Goal: Transaction & Acquisition: Purchase product/service

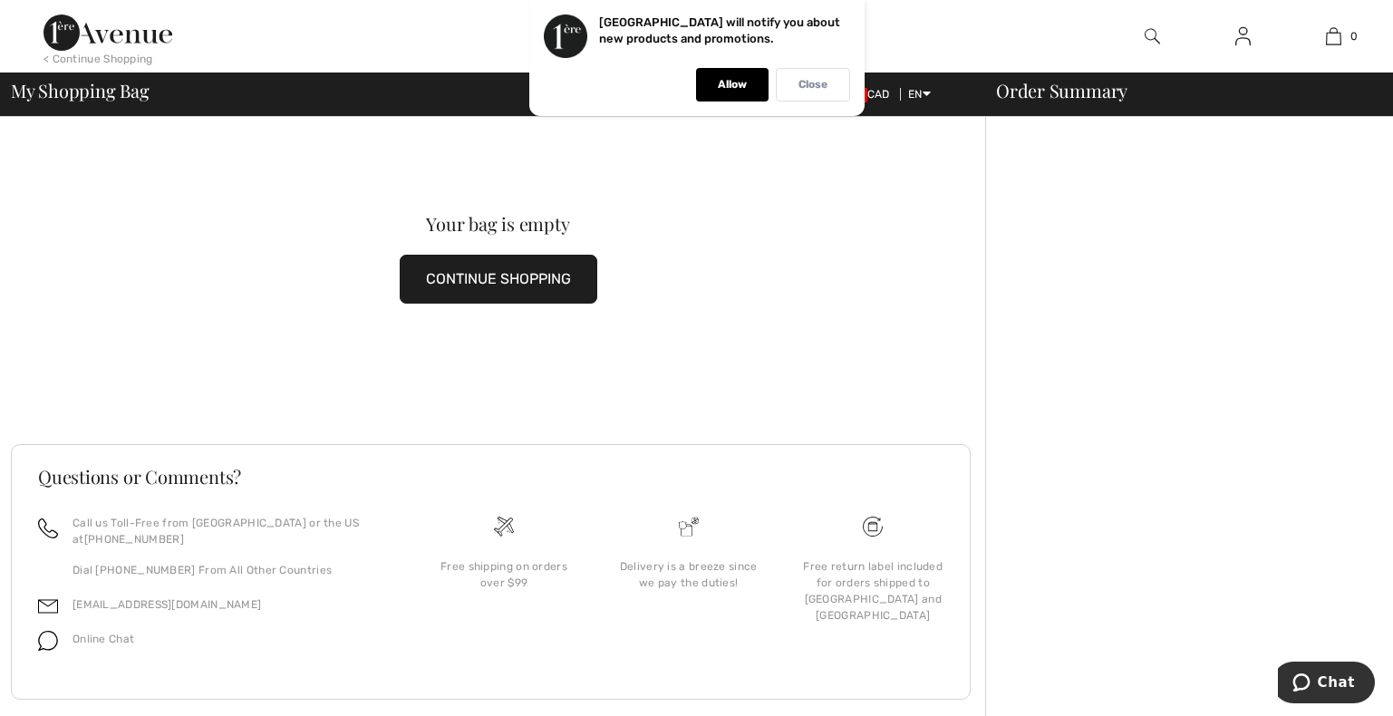
click at [826, 82] on p "Close" at bounding box center [812, 85] width 29 height 14
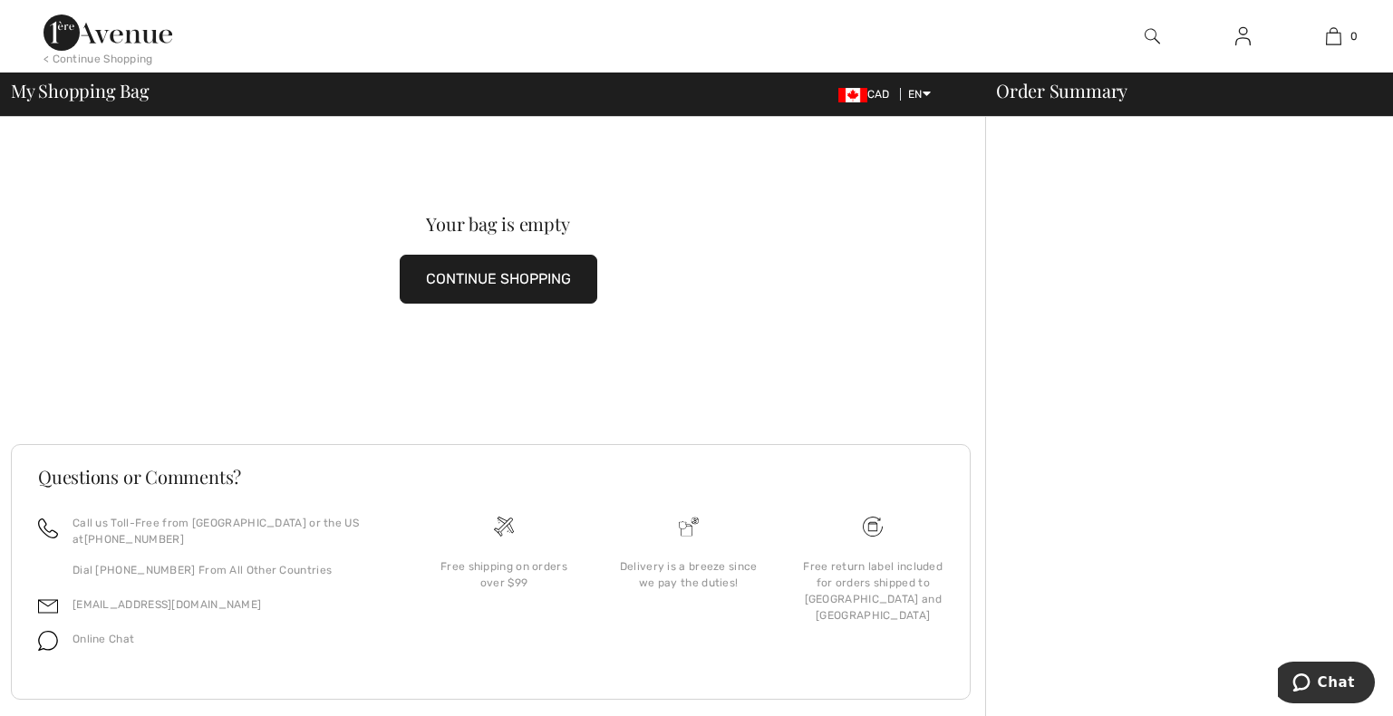
click at [1243, 38] on img at bounding box center [1242, 36] width 15 height 22
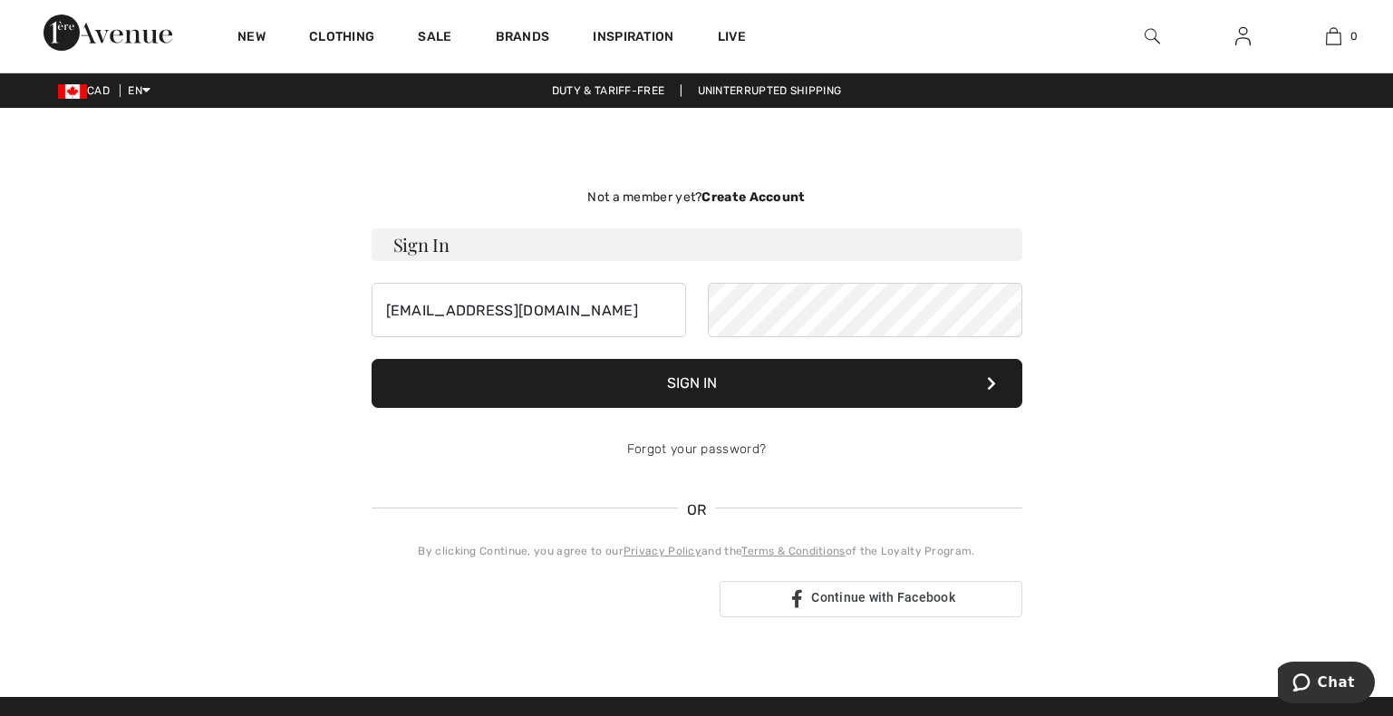
click at [700, 382] on button "Sign In" at bounding box center [697, 383] width 651 height 49
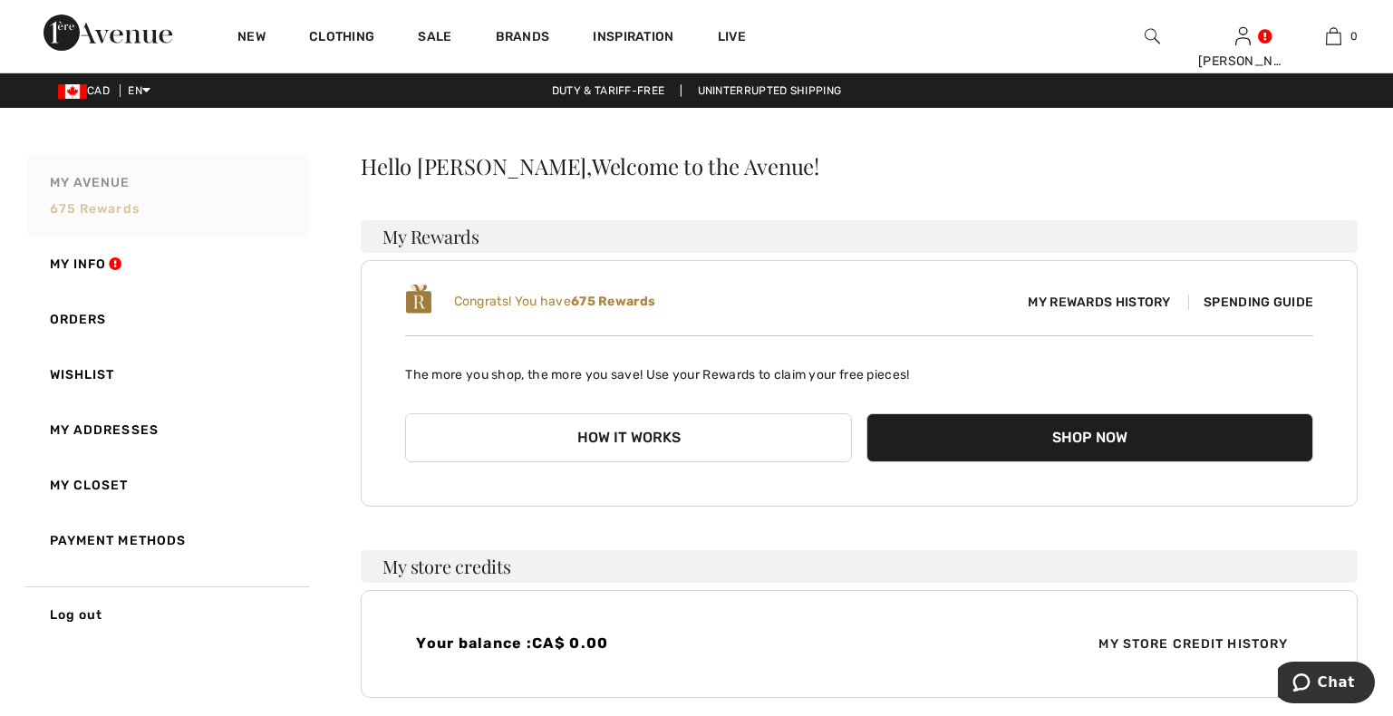
click at [85, 200] on link "My Avenue 675 rewards" at bounding box center [166, 196] width 285 height 82
click at [1254, 299] on span "Spending Guide" at bounding box center [1250, 302] width 125 height 15
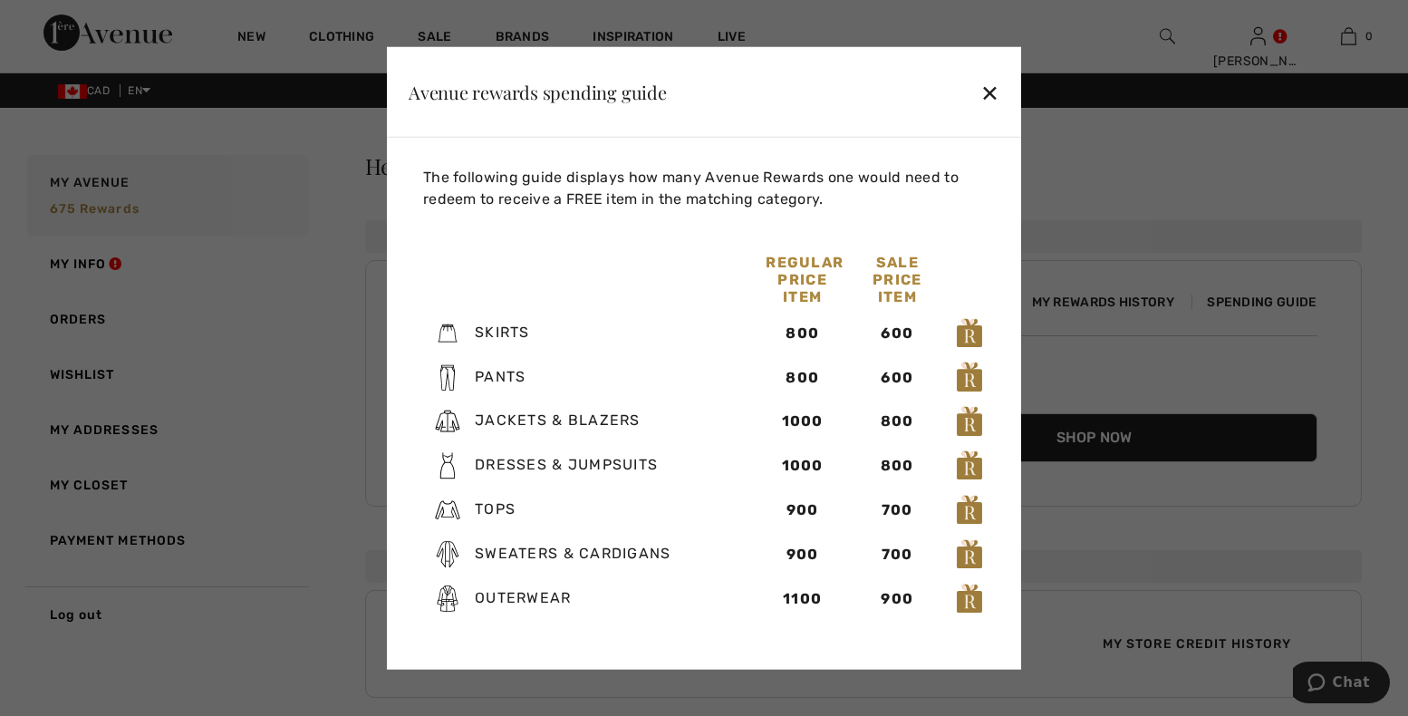
click at [989, 95] on div "✕" at bounding box center [989, 91] width 19 height 38
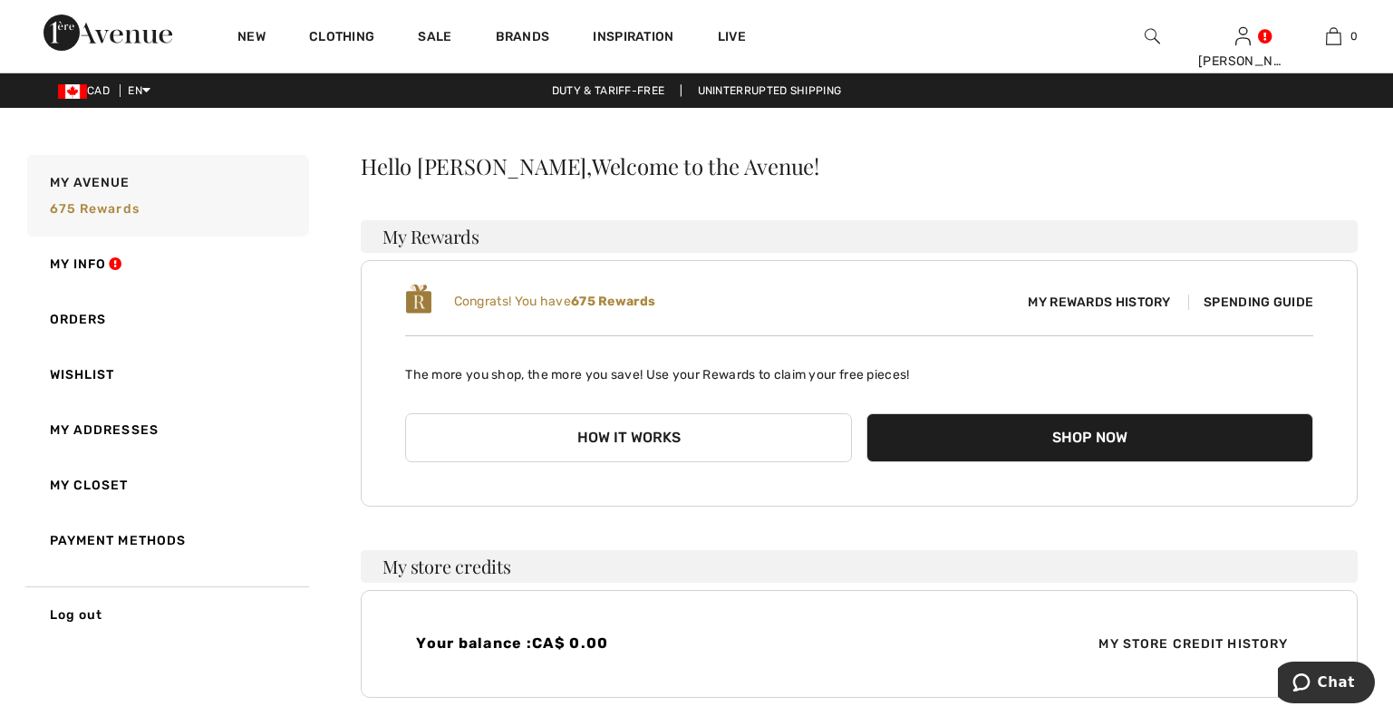
click at [591, 436] on button "How it works" at bounding box center [628, 437] width 447 height 49
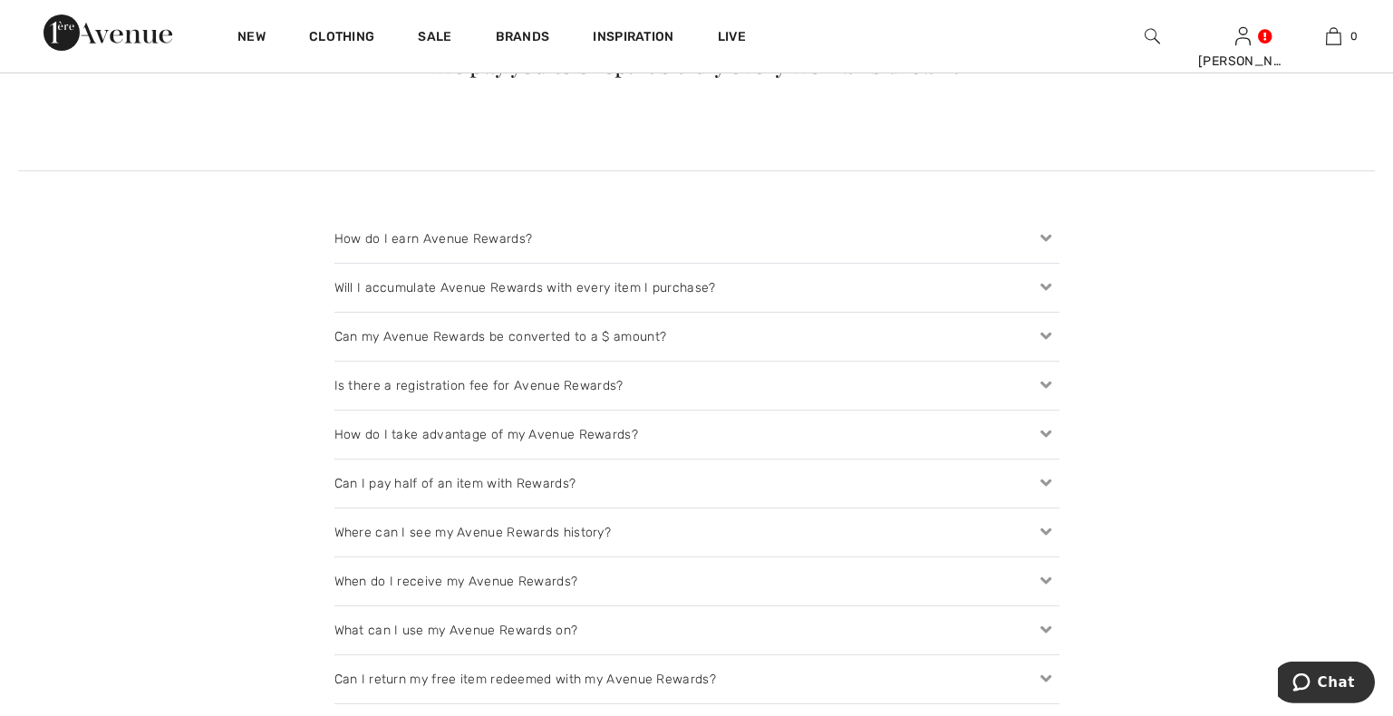
scroll to position [1849, 0]
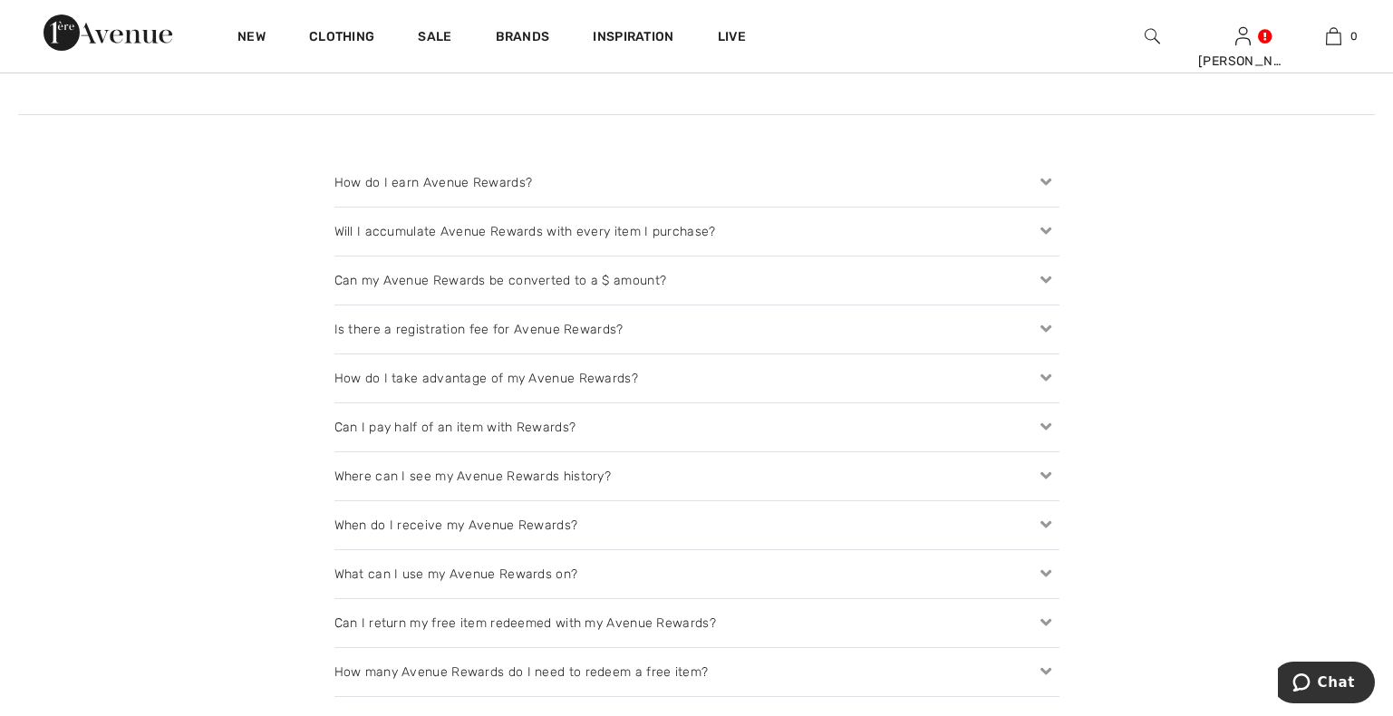
click at [449, 377] on div "How do I take advantage of my Avenue Rewards?" at bounding box center [696, 378] width 725 height 48
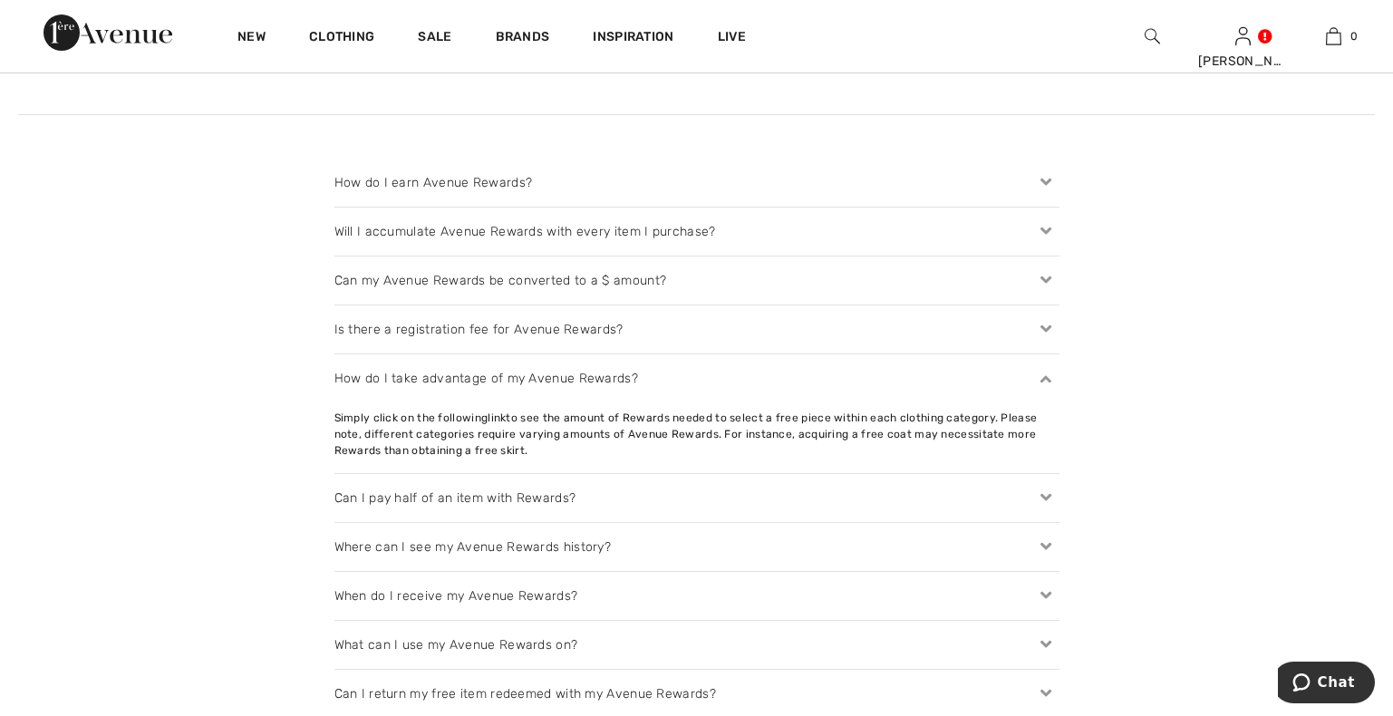
click at [1047, 378] on icon at bounding box center [1045, 378] width 25 height 19
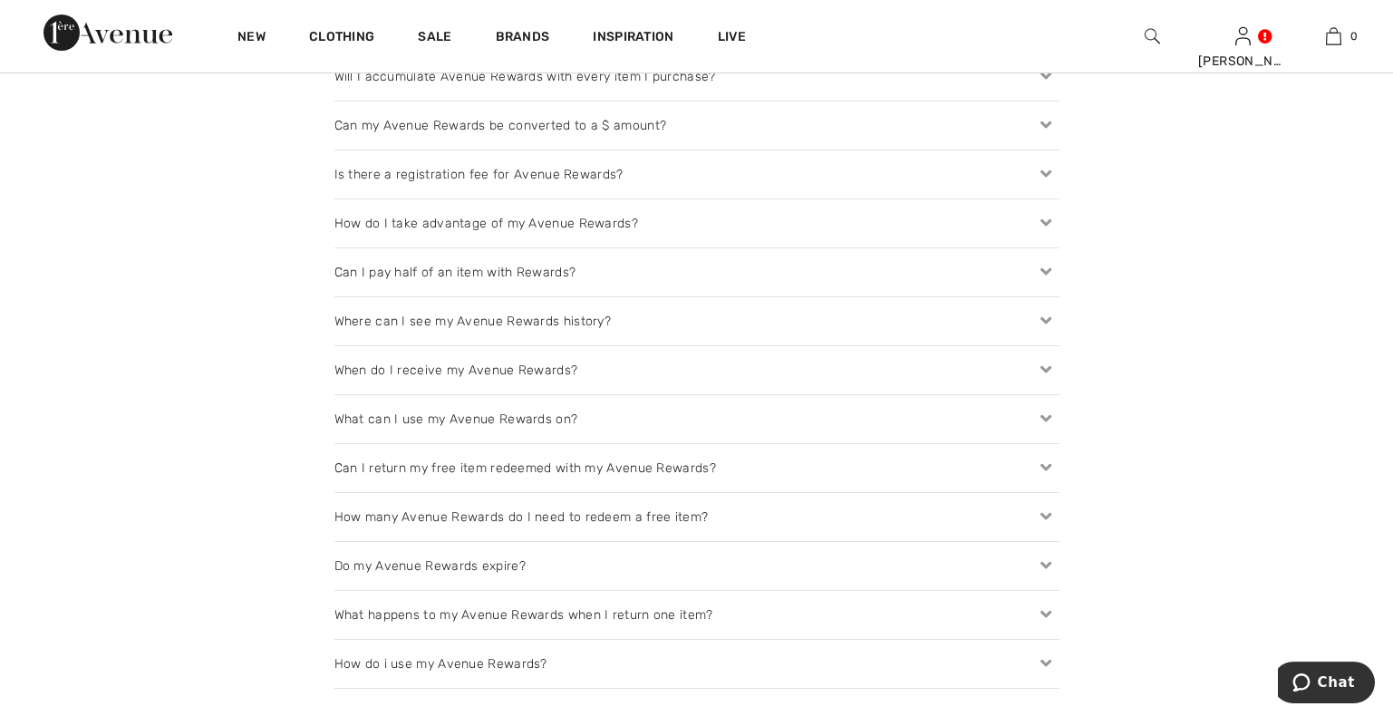
scroll to position [2033, 0]
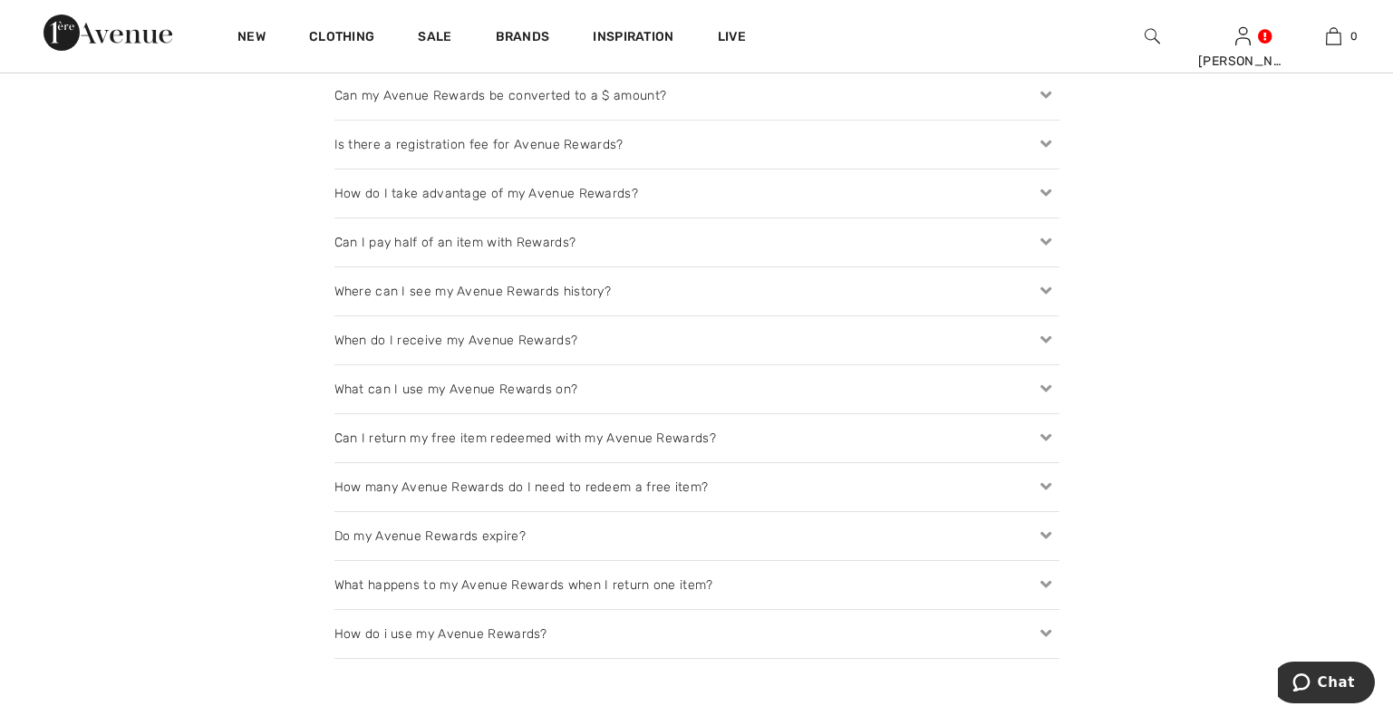
click at [471, 440] on div "Can I return my free item redeemed with my Avenue Rewards?" at bounding box center [696, 438] width 725 height 48
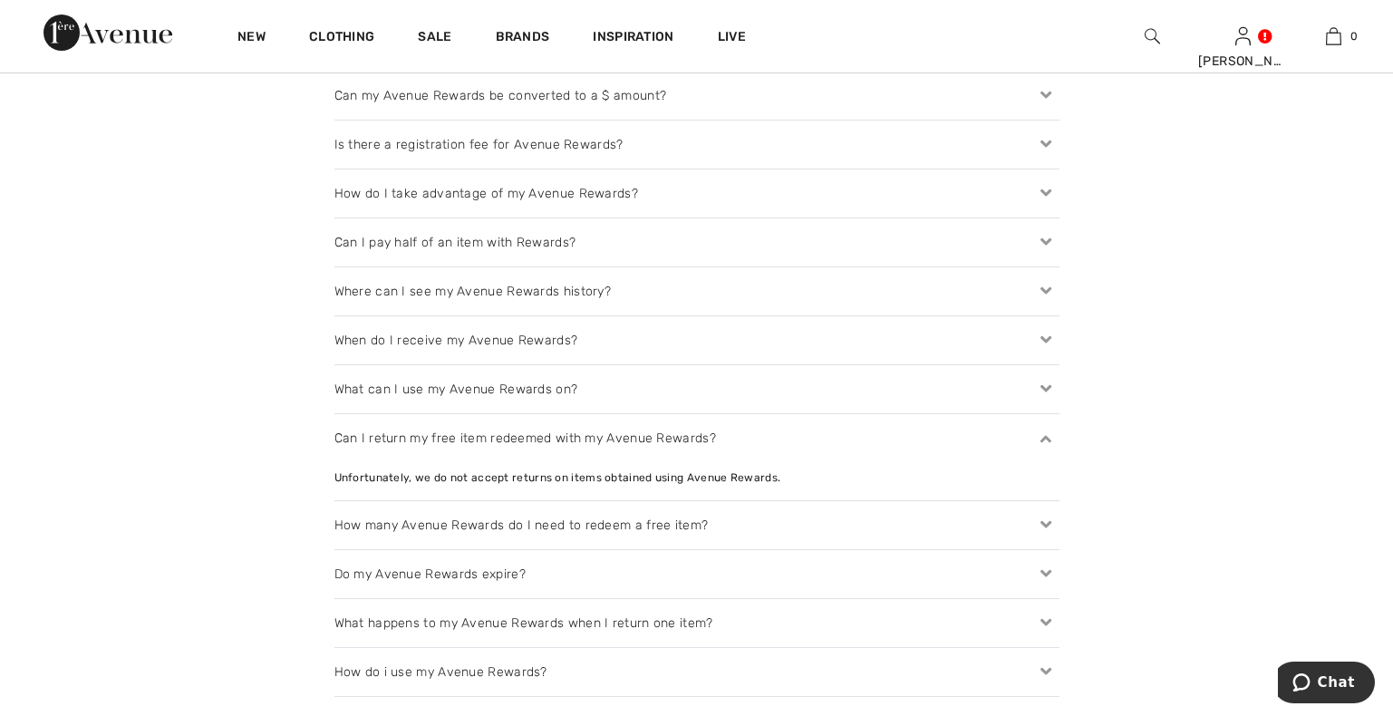
click at [471, 440] on div "Can I return my free item redeemed with my Avenue Rewards?" at bounding box center [696, 438] width 725 height 48
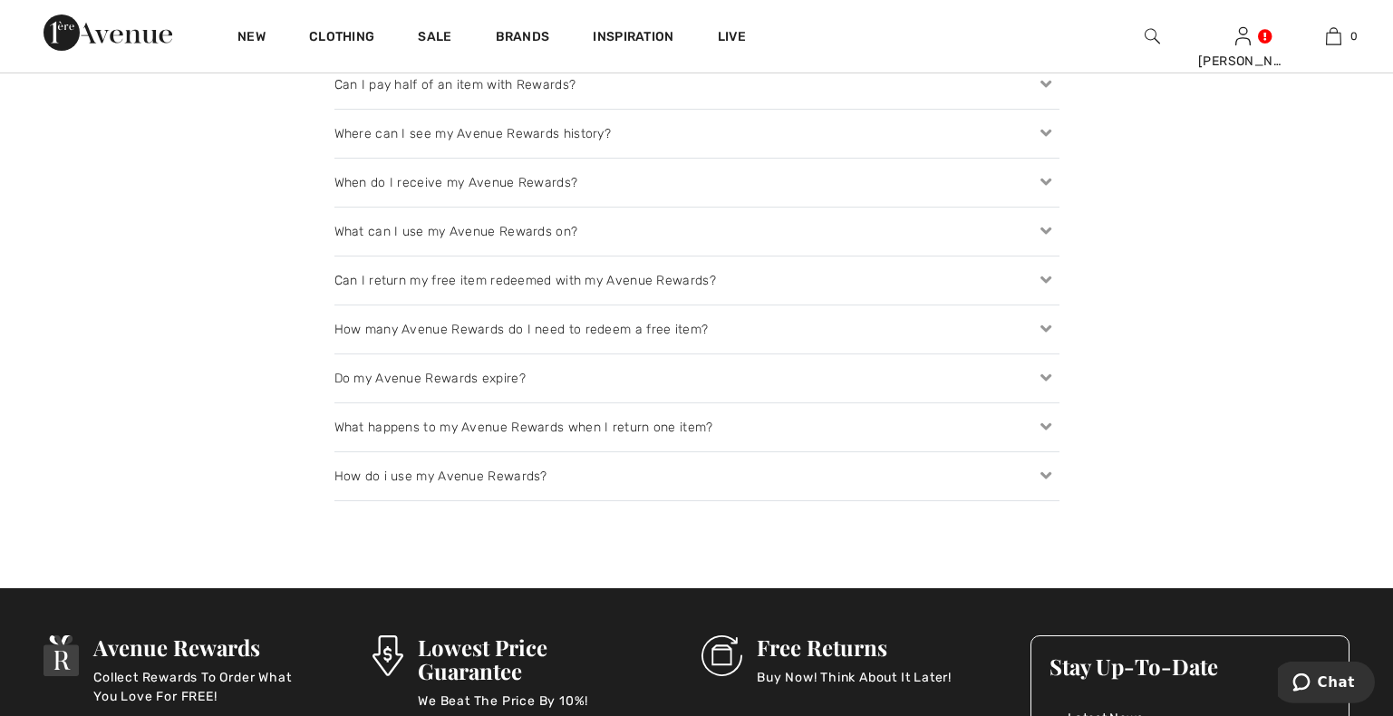
scroll to position [2218, 0]
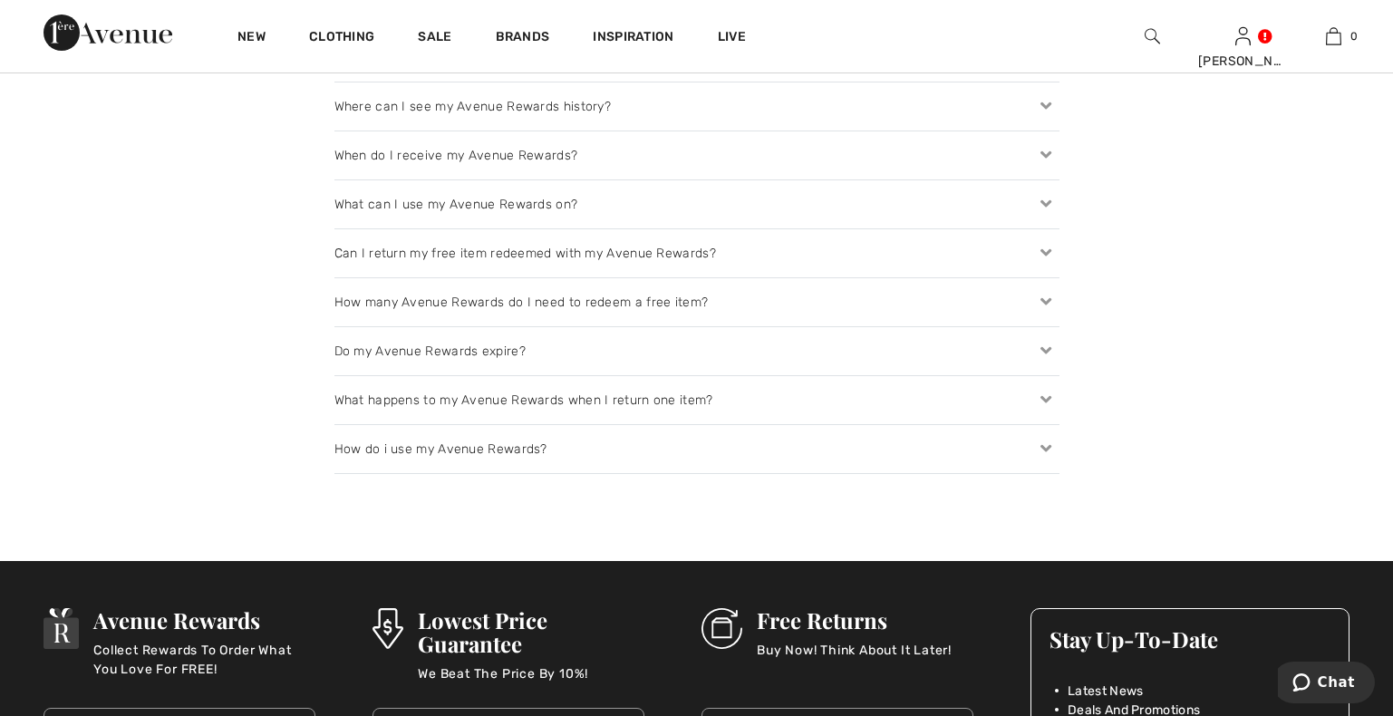
click at [418, 348] on div "Do my Avenue Rewards expire?" at bounding box center [696, 351] width 725 height 48
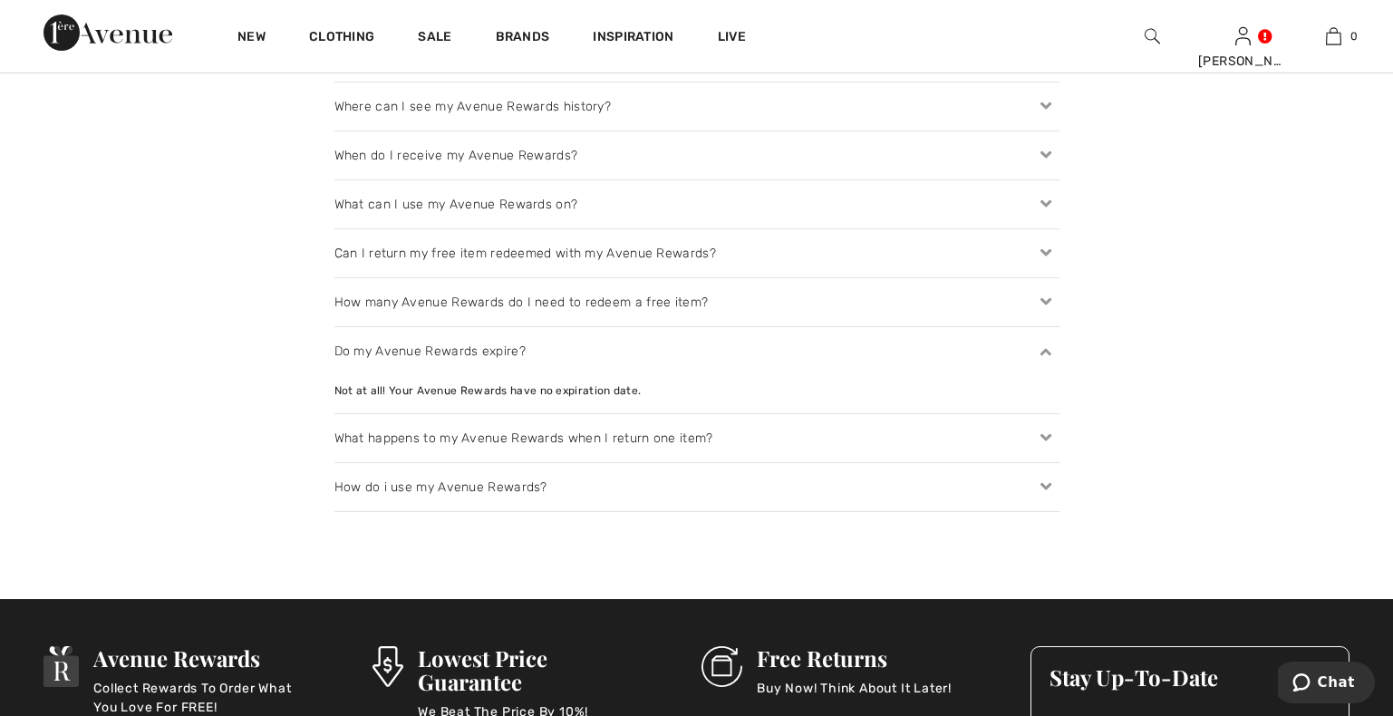
click at [418, 348] on div "Do my Avenue Rewards expire?" at bounding box center [696, 351] width 725 height 48
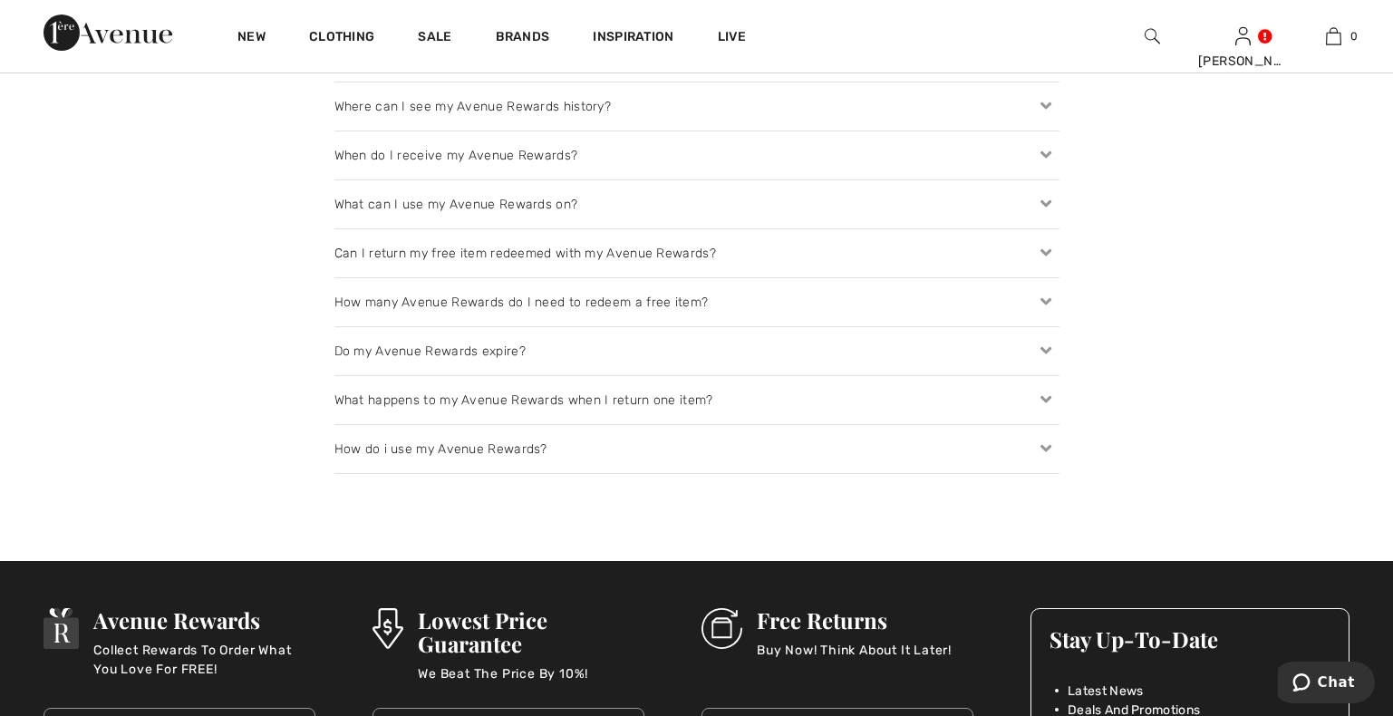
click at [414, 401] on div "What happens to my Avenue Rewards when I return one item?" at bounding box center [696, 400] width 725 height 48
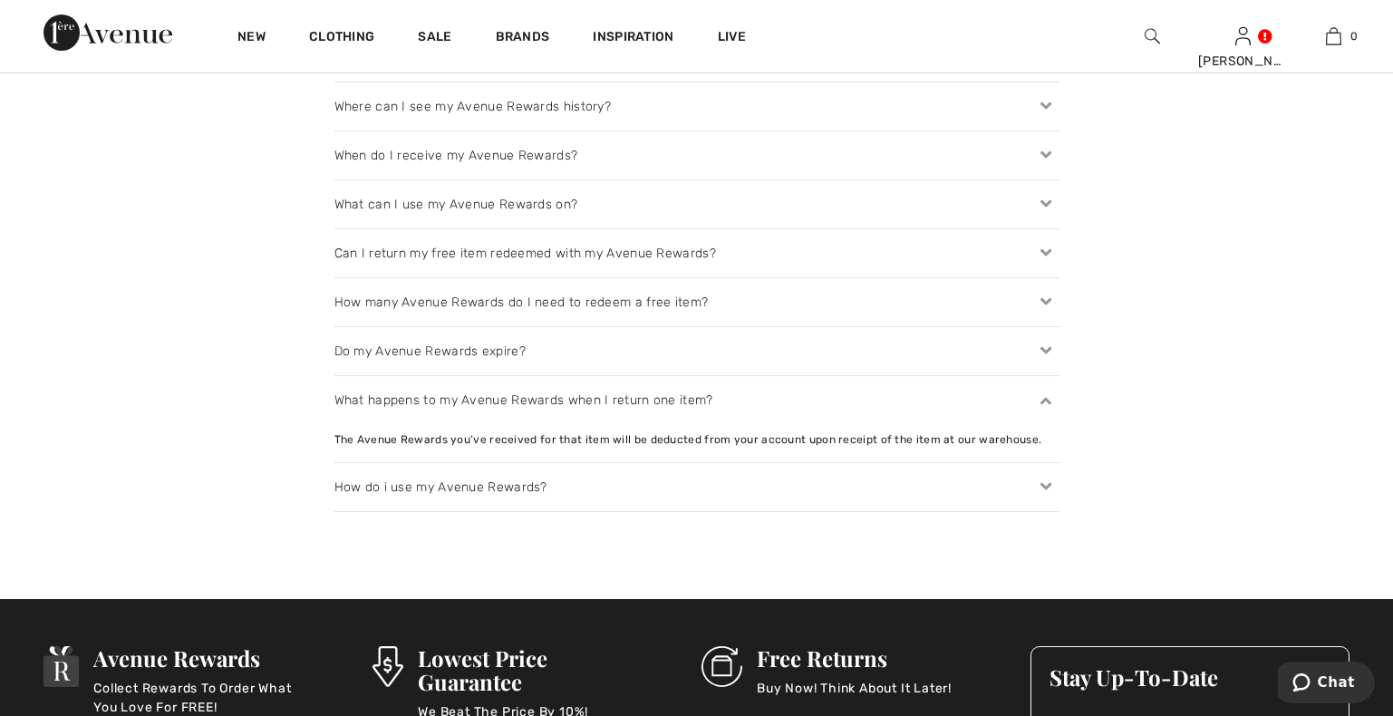
click at [414, 401] on div "What happens to my Avenue Rewards when I return one item?" at bounding box center [696, 400] width 725 height 48
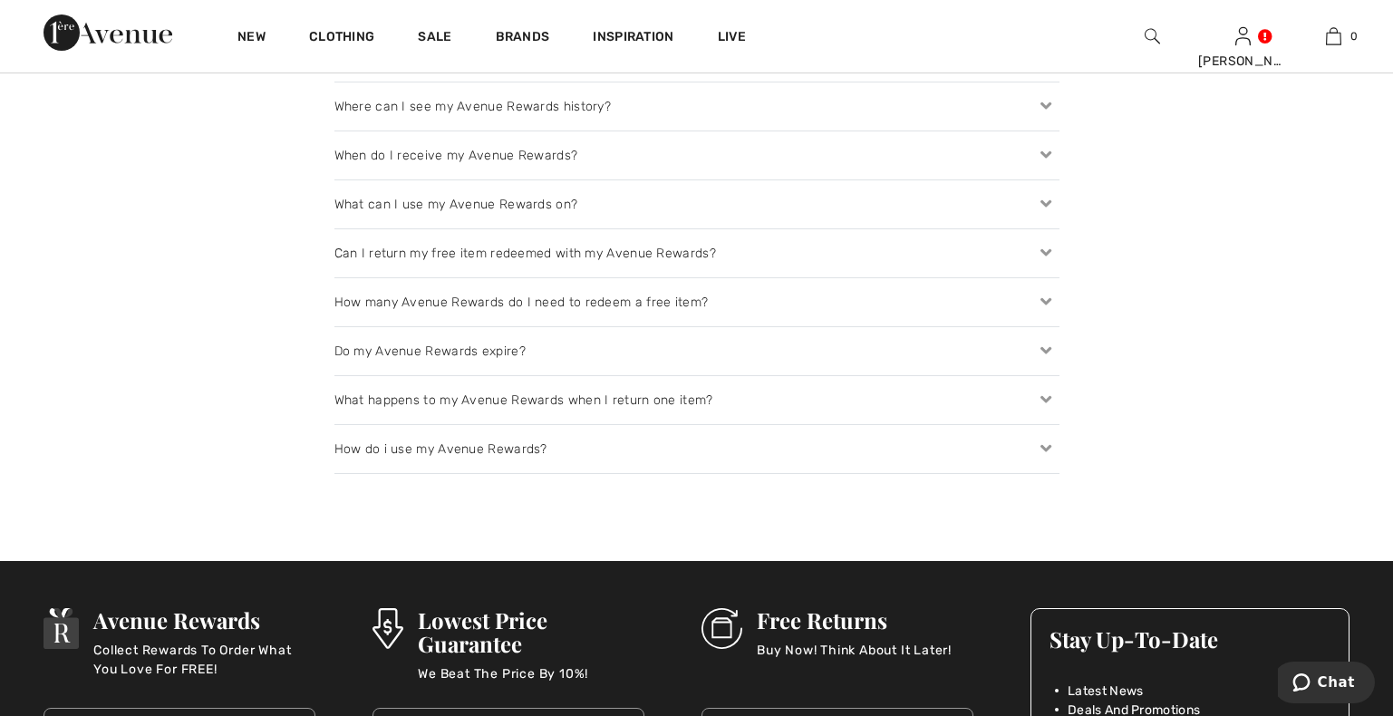
click at [417, 452] on div "How do i use my Avenue Rewards?" at bounding box center [696, 449] width 725 height 48
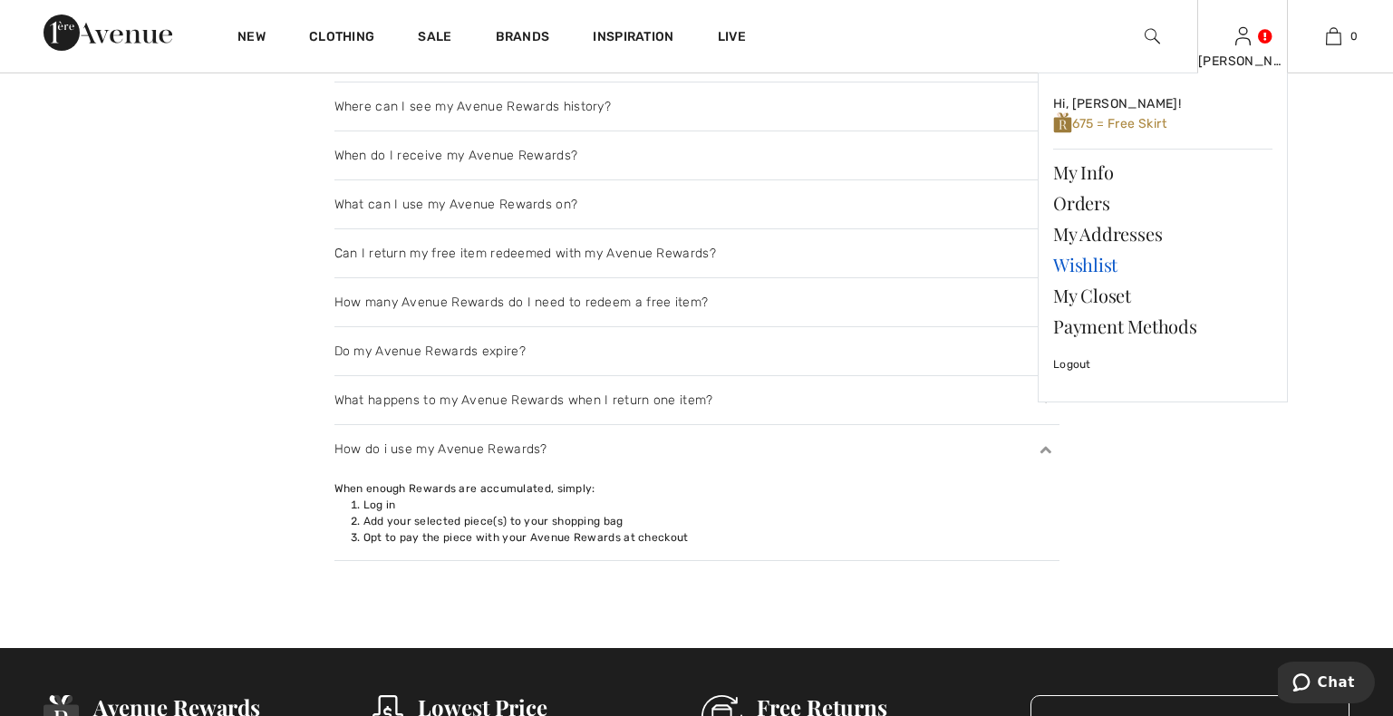
click at [1079, 263] on link "Wishlist" at bounding box center [1162, 264] width 219 height 31
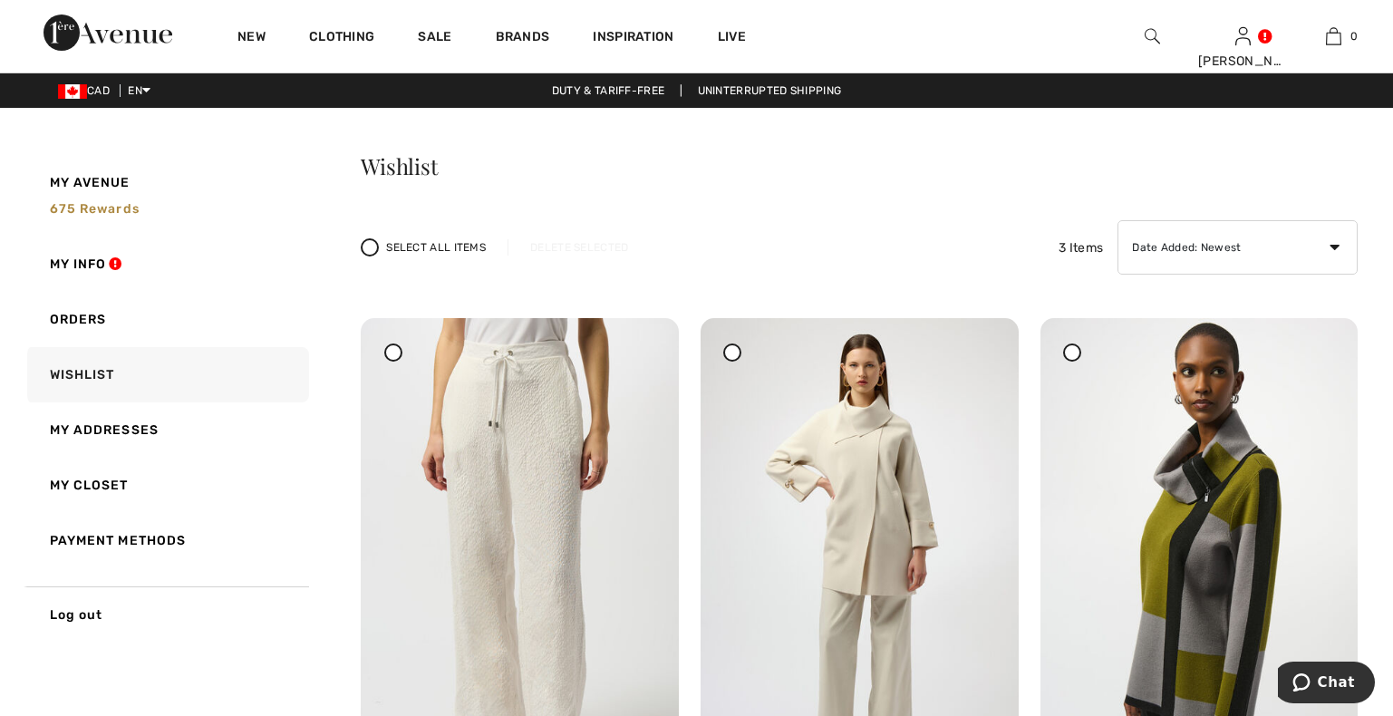
click at [395, 349] on icon at bounding box center [393, 351] width 7 height 7
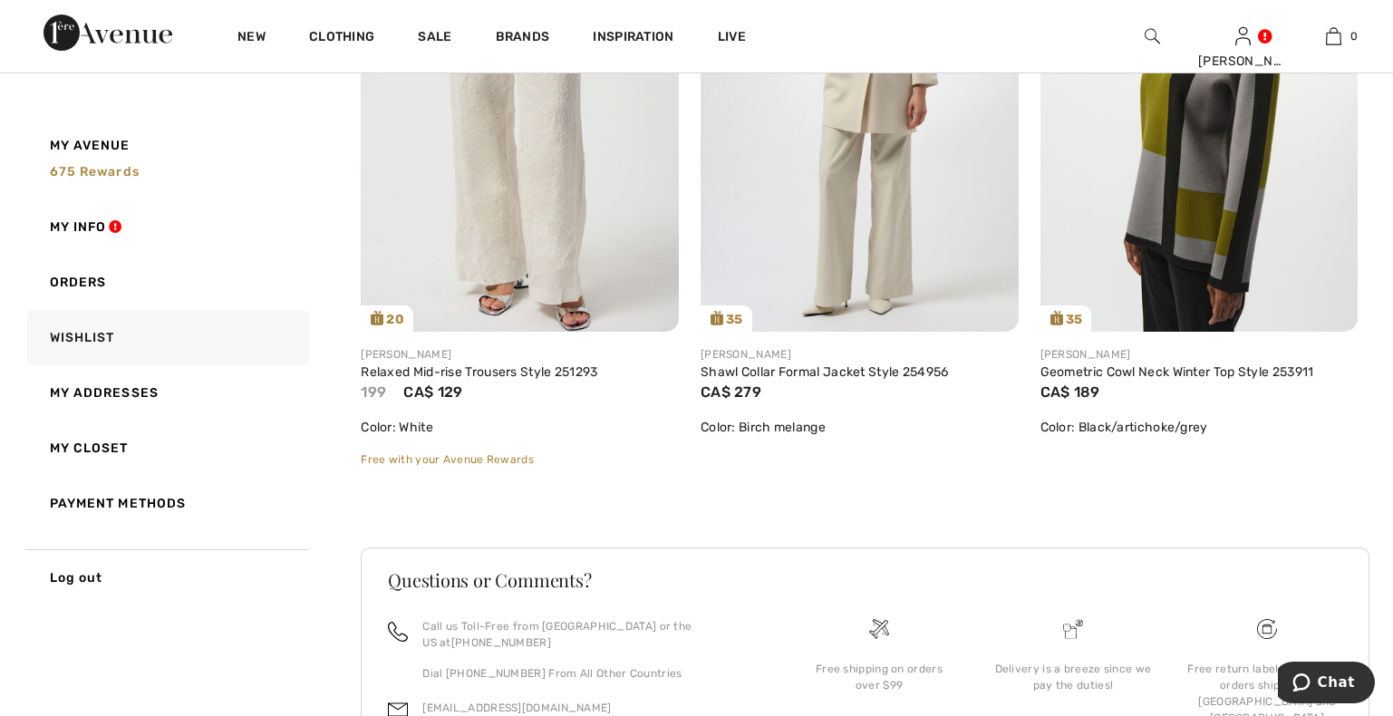
scroll to position [578, 0]
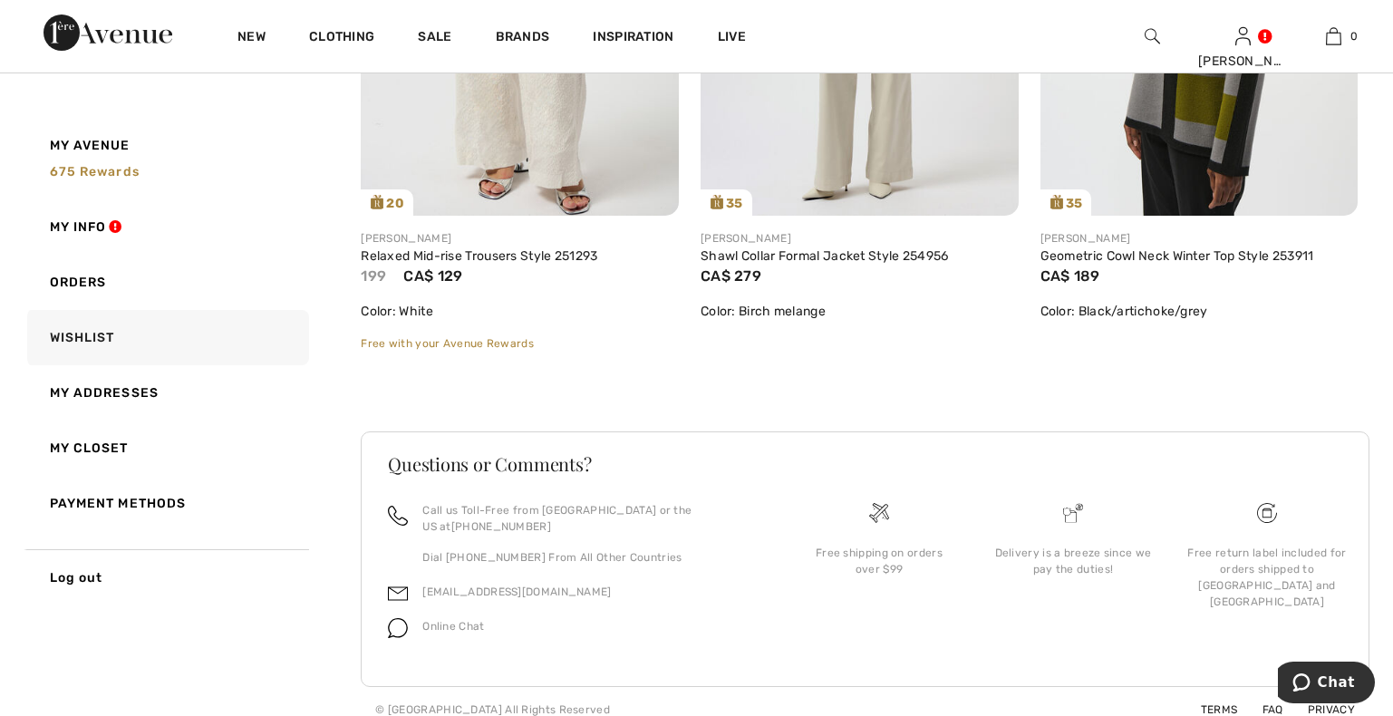
click at [453, 346] on div "Free with your Avenue Rewards" at bounding box center [520, 343] width 318 height 16
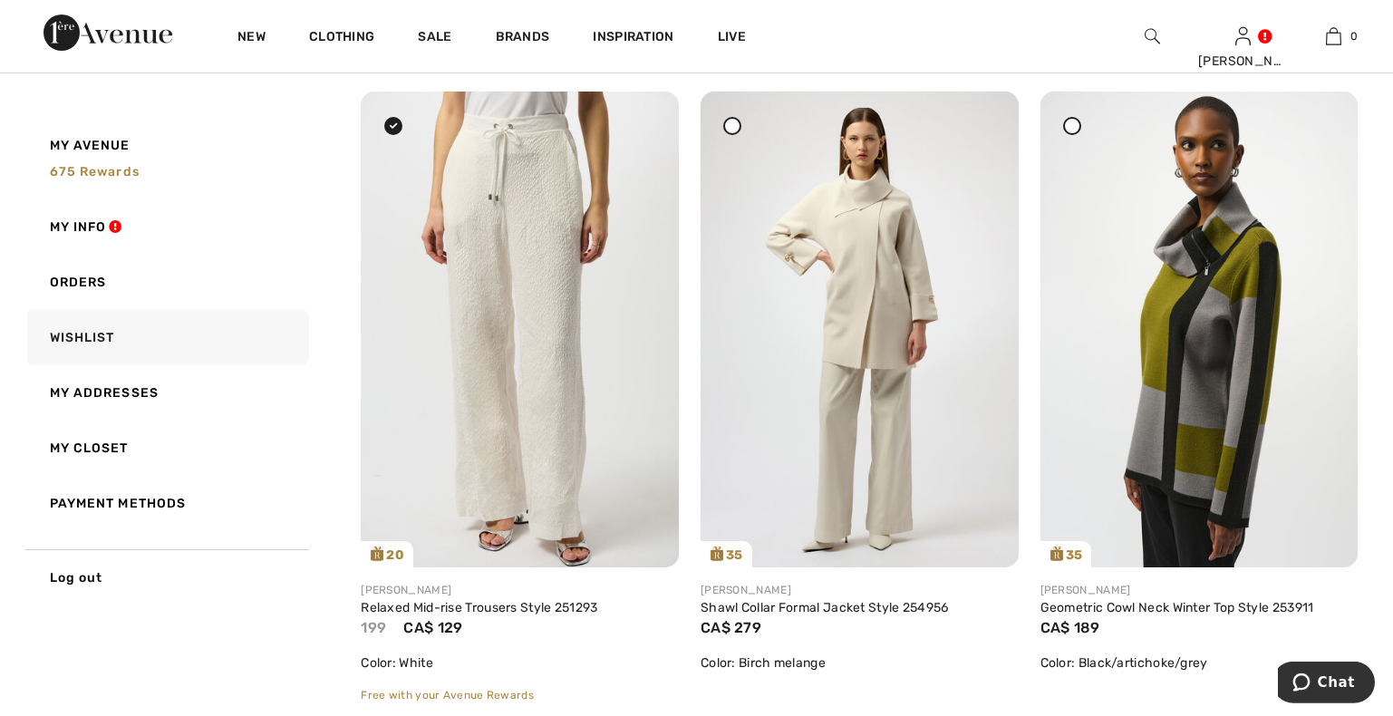
scroll to position [116, 0]
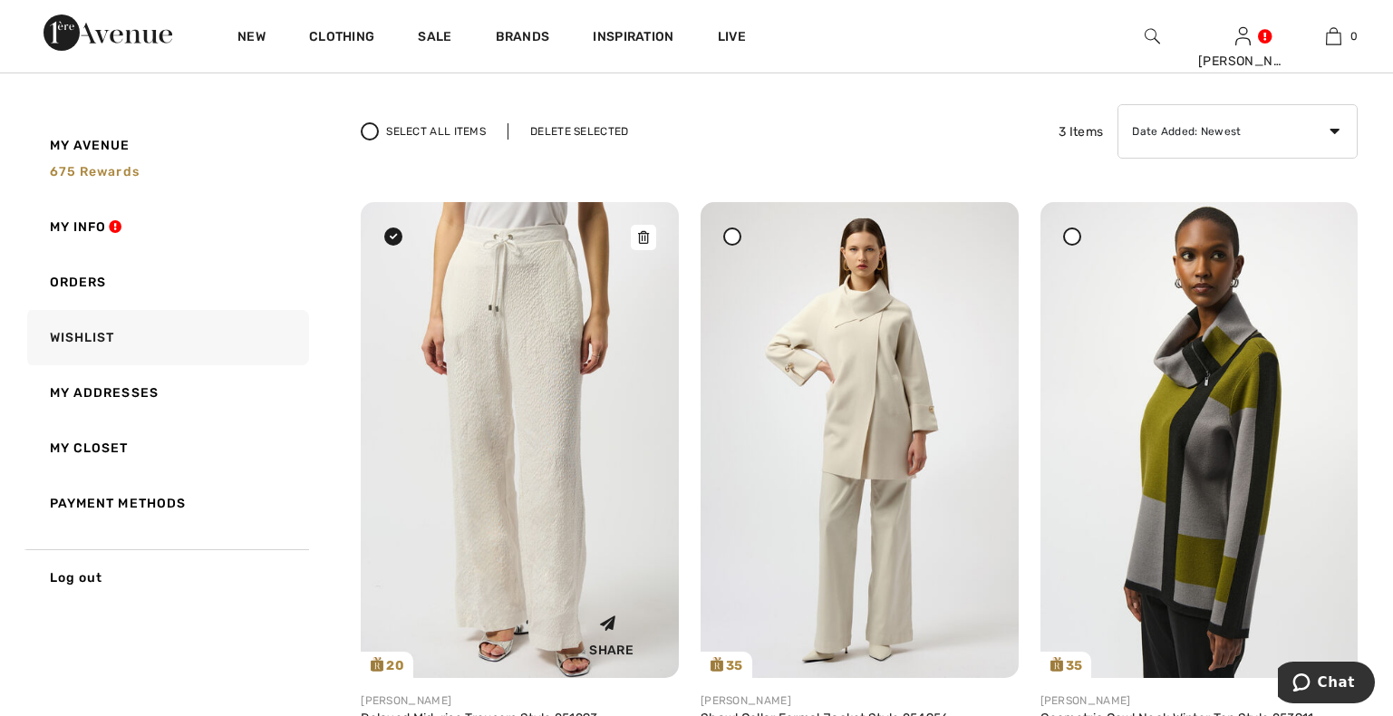
click at [543, 378] on img at bounding box center [520, 440] width 318 height 476
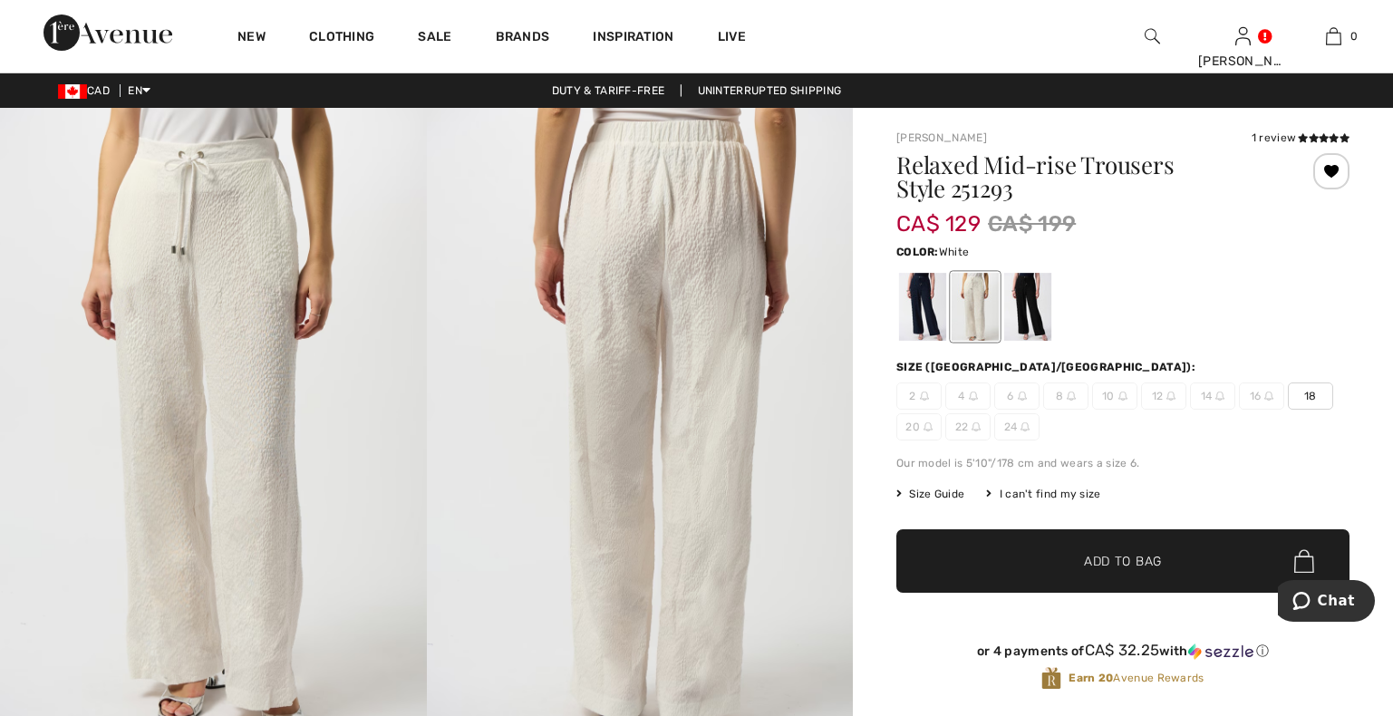
click at [1145, 550] on span "✔ Added to Bag Add to Bag" at bounding box center [1122, 560] width 453 height 63
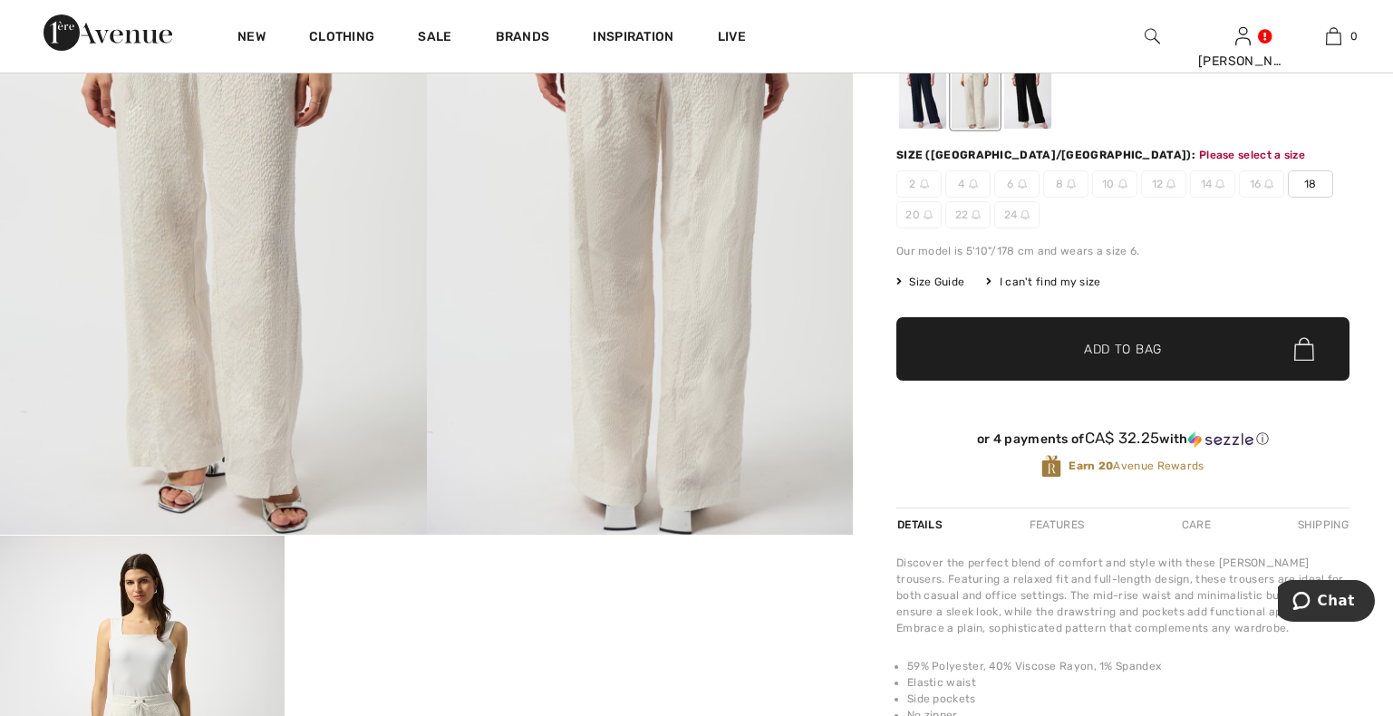
scroll to position [214, 0]
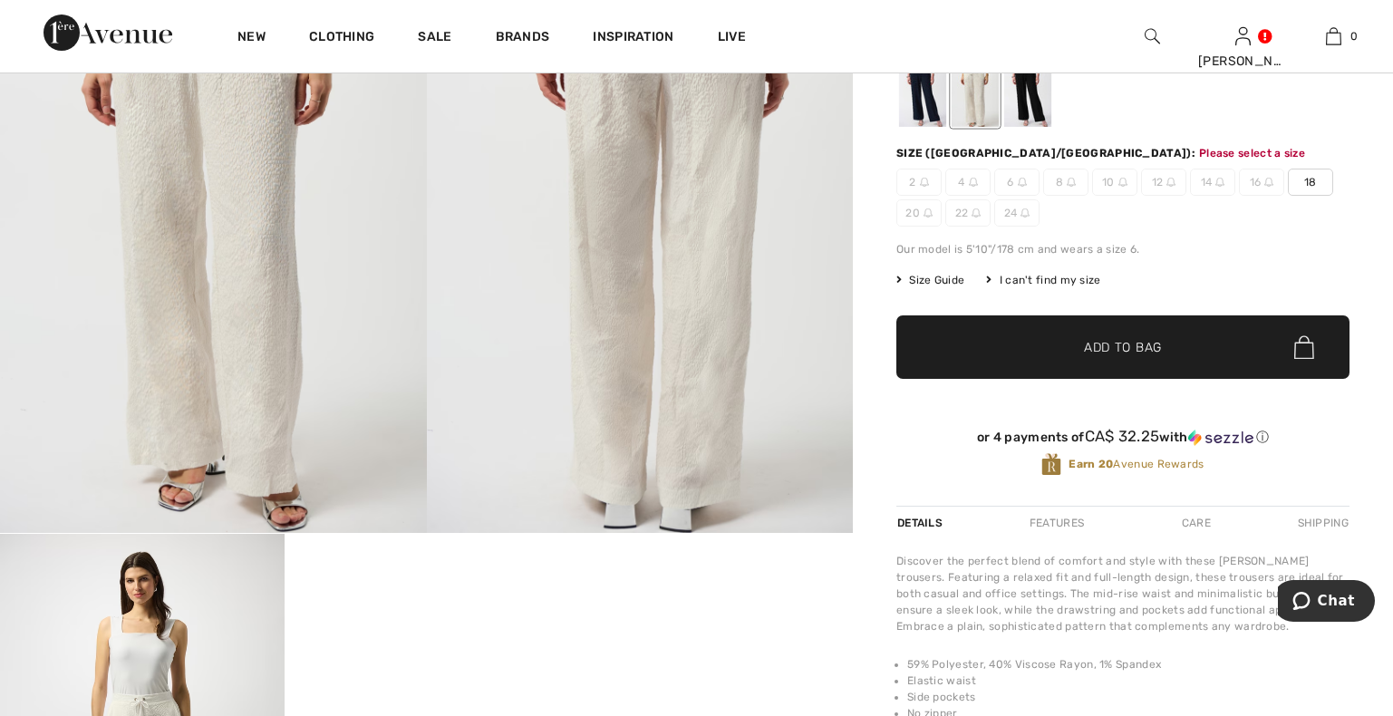
click at [1103, 343] on span "Add to Bag" at bounding box center [1123, 347] width 78 height 19
click at [1306, 179] on span "18" at bounding box center [1310, 182] width 45 height 27
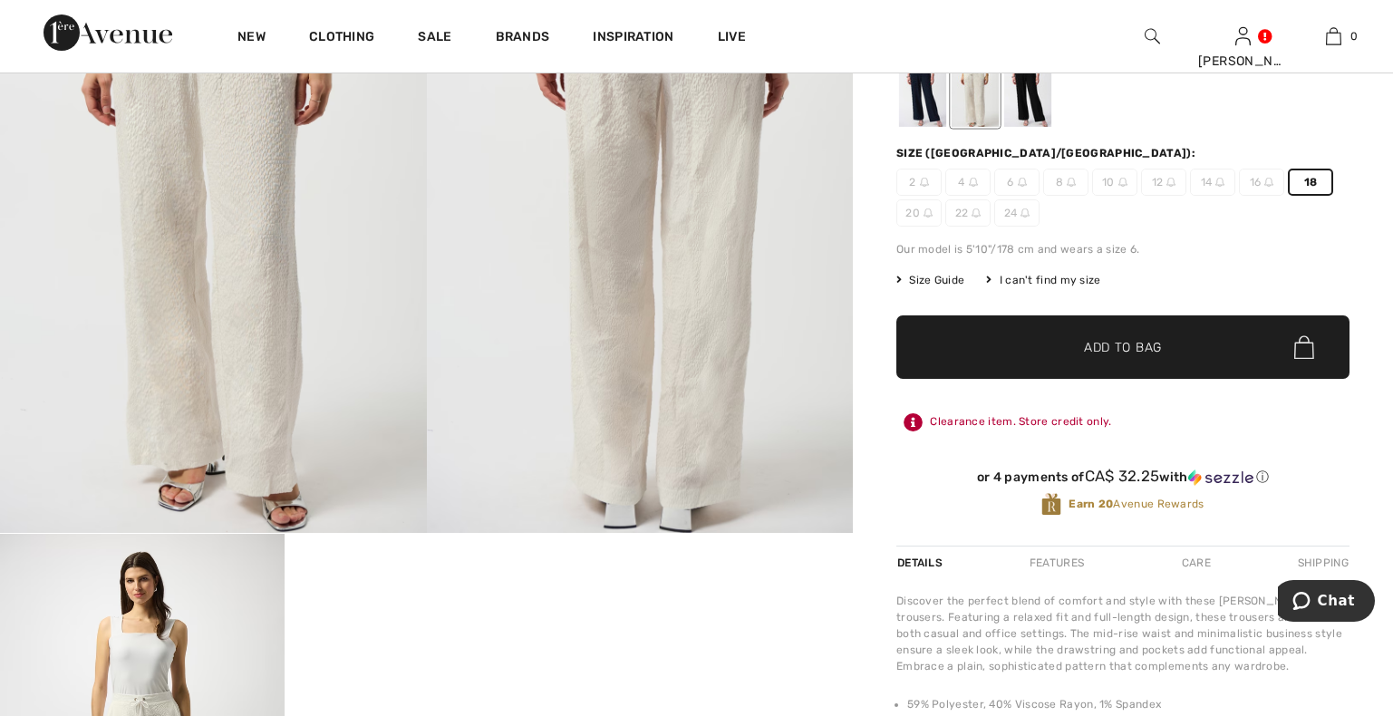
click at [1096, 340] on span "Add to Bag" at bounding box center [1123, 347] width 78 height 19
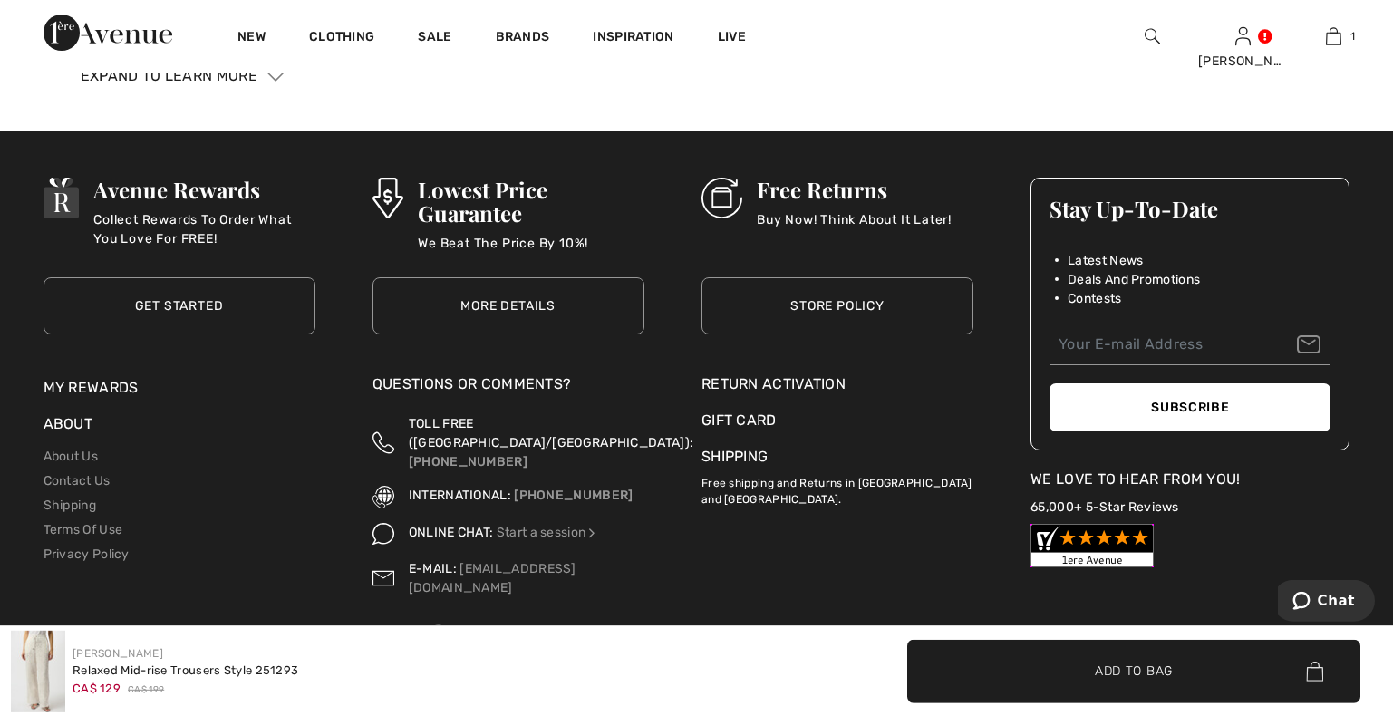
scroll to position [2802, 0]
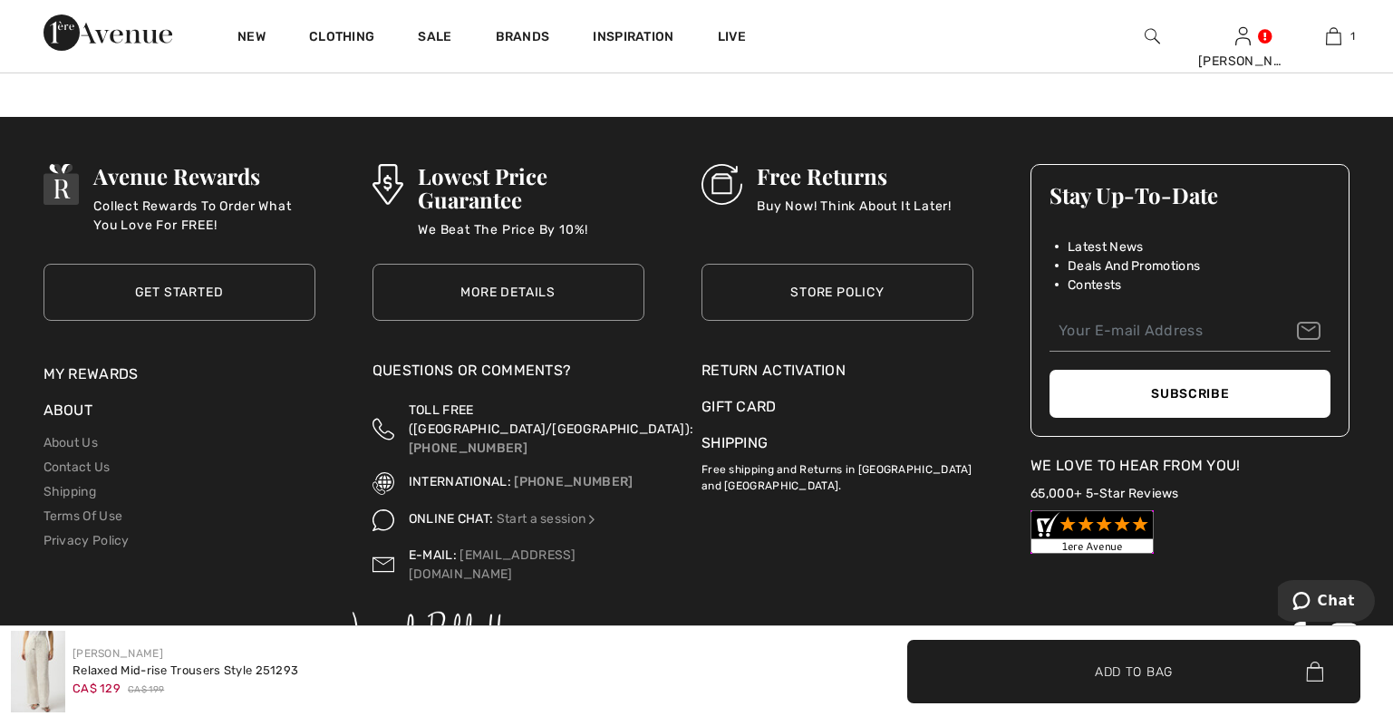
click at [75, 365] on link "My Rewards" at bounding box center [90, 373] width 95 height 17
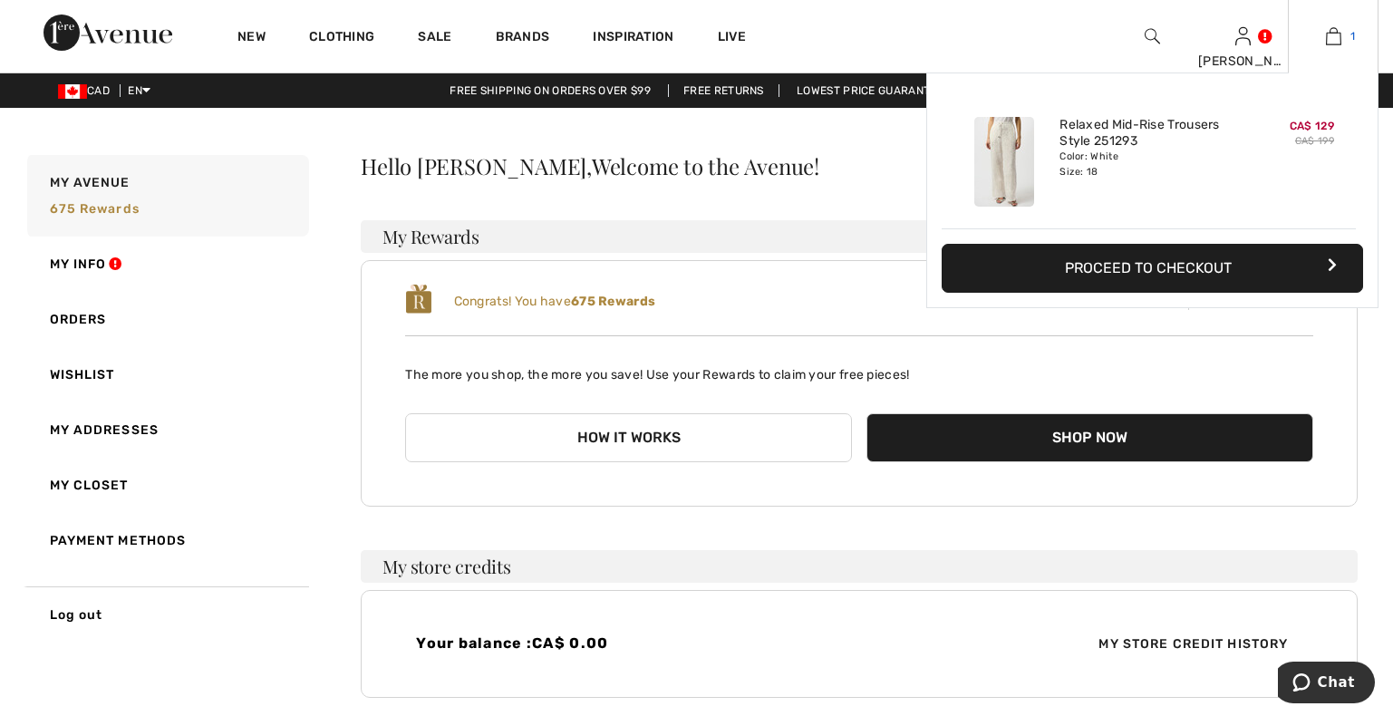
click at [1336, 33] on img at bounding box center [1333, 36] width 15 height 22
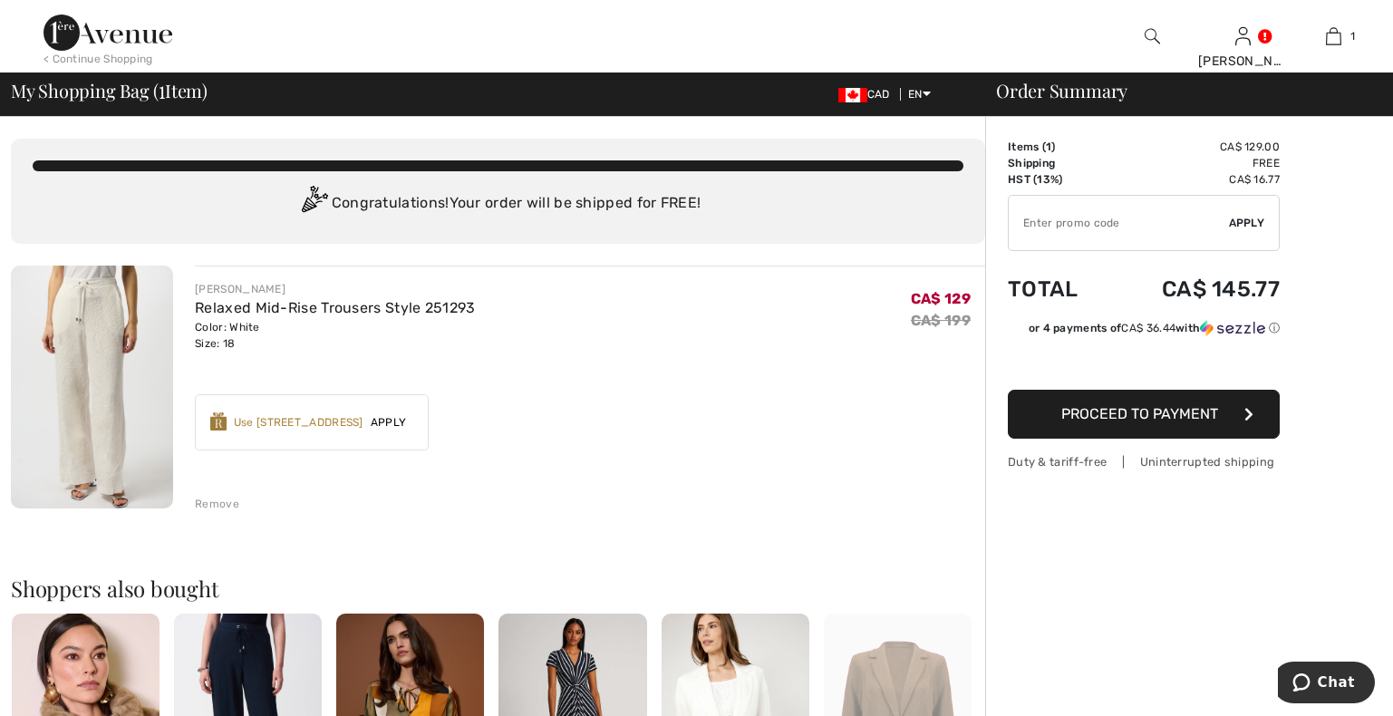
click at [388, 420] on span "Apply" at bounding box center [388, 422] width 51 height 16
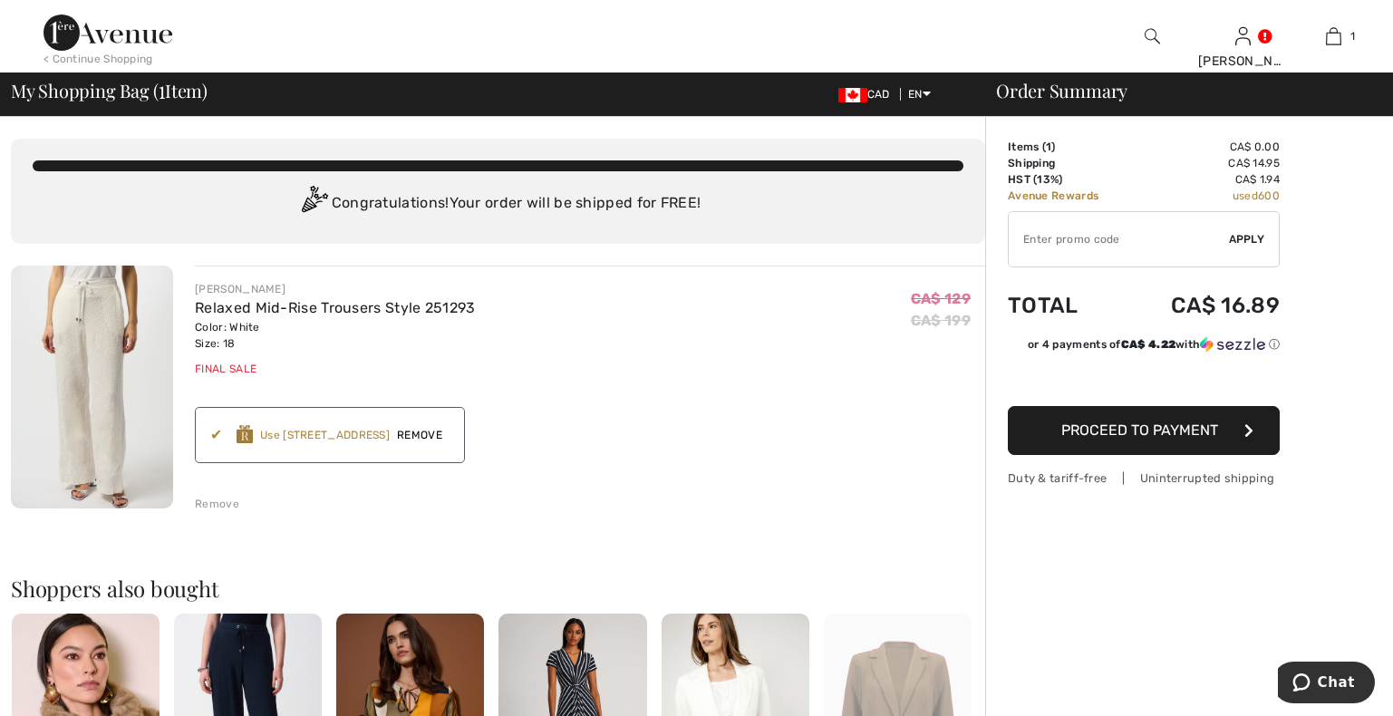
click at [1116, 423] on span "Proceed to Payment" at bounding box center [1139, 429] width 157 height 17
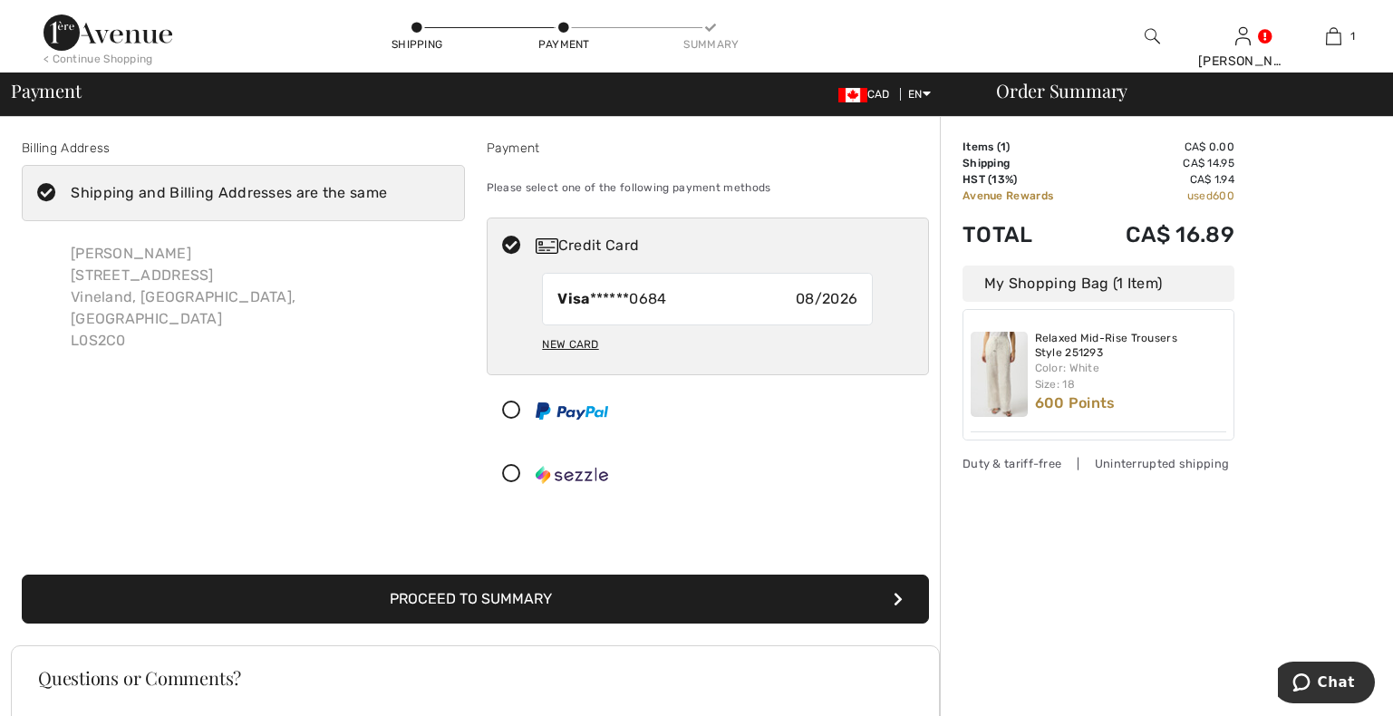
click at [438, 595] on button "Proceed to Summary" at bounding box center [475, 599] width 907 height 49
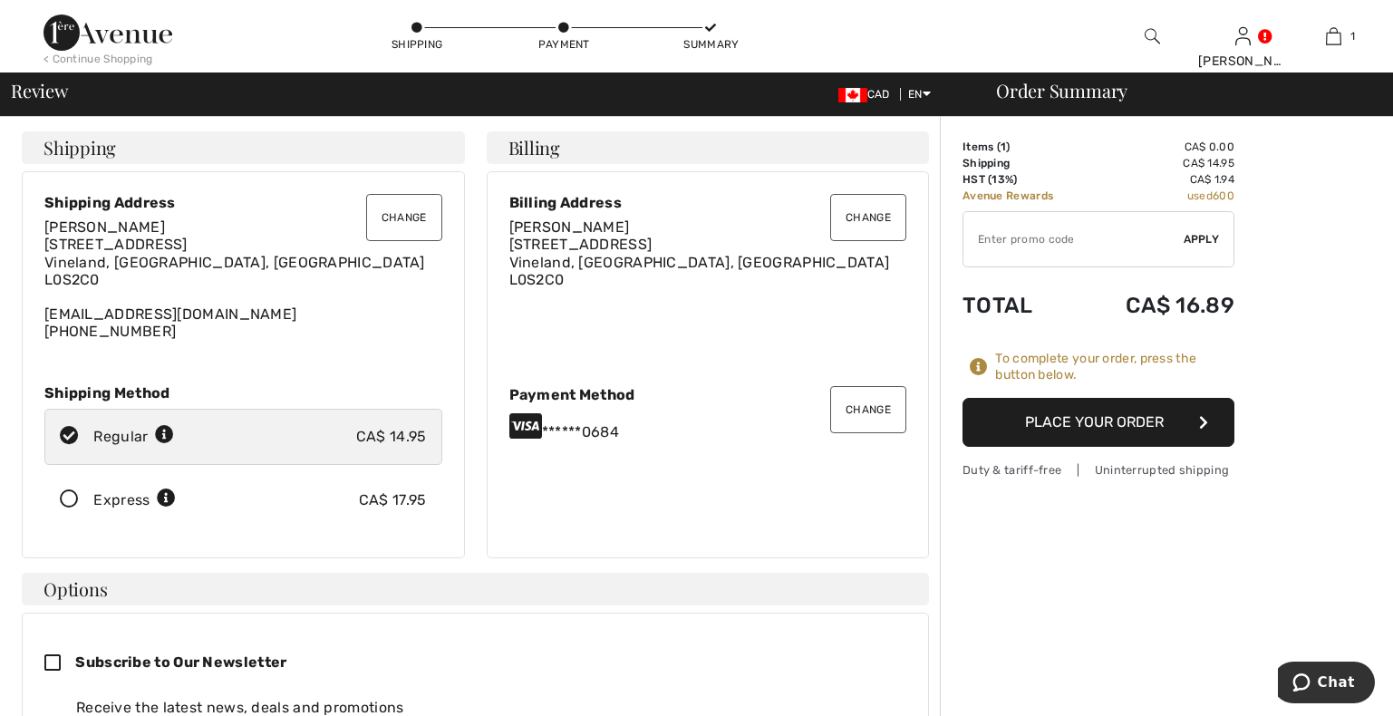
click at [1057, 420] on button "Place Your Order" at bounding box center [1098, 422] width 272 height 49
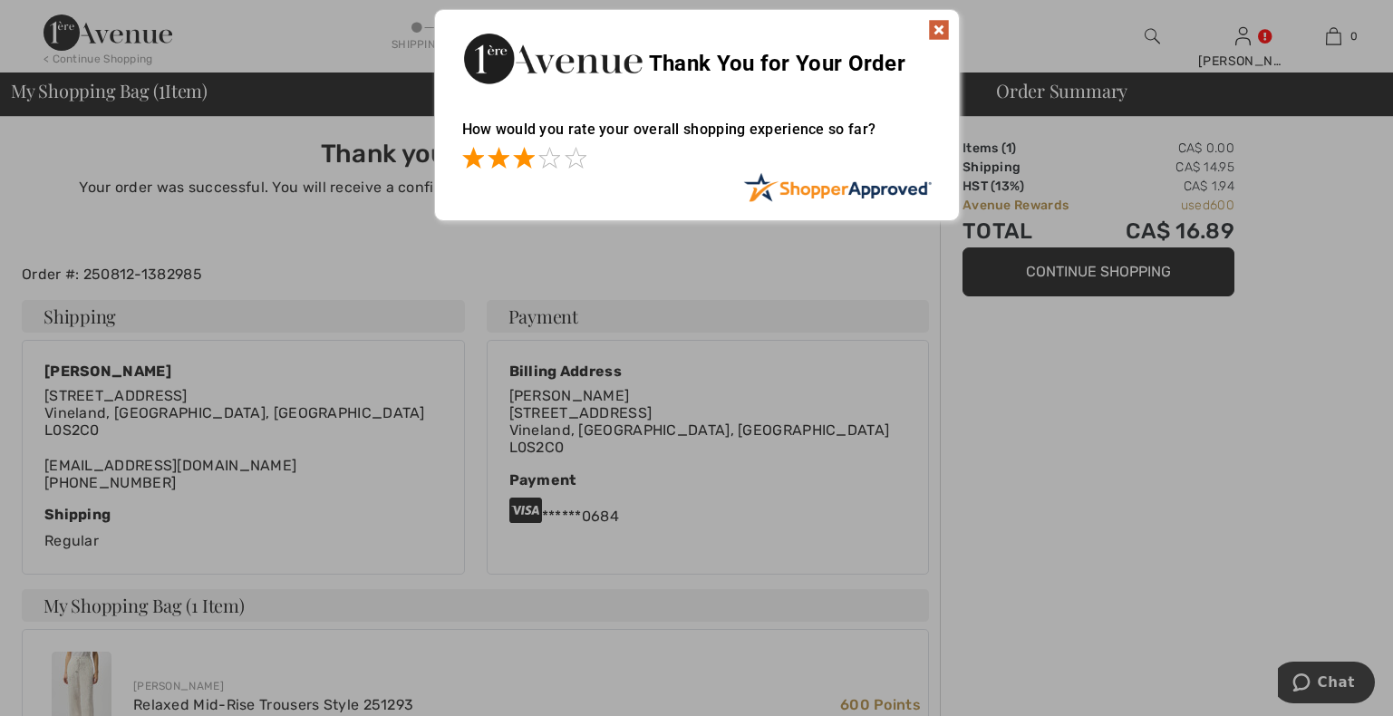
click at [520, 156] on span at bounding box center [524, 158] width 22 height 22
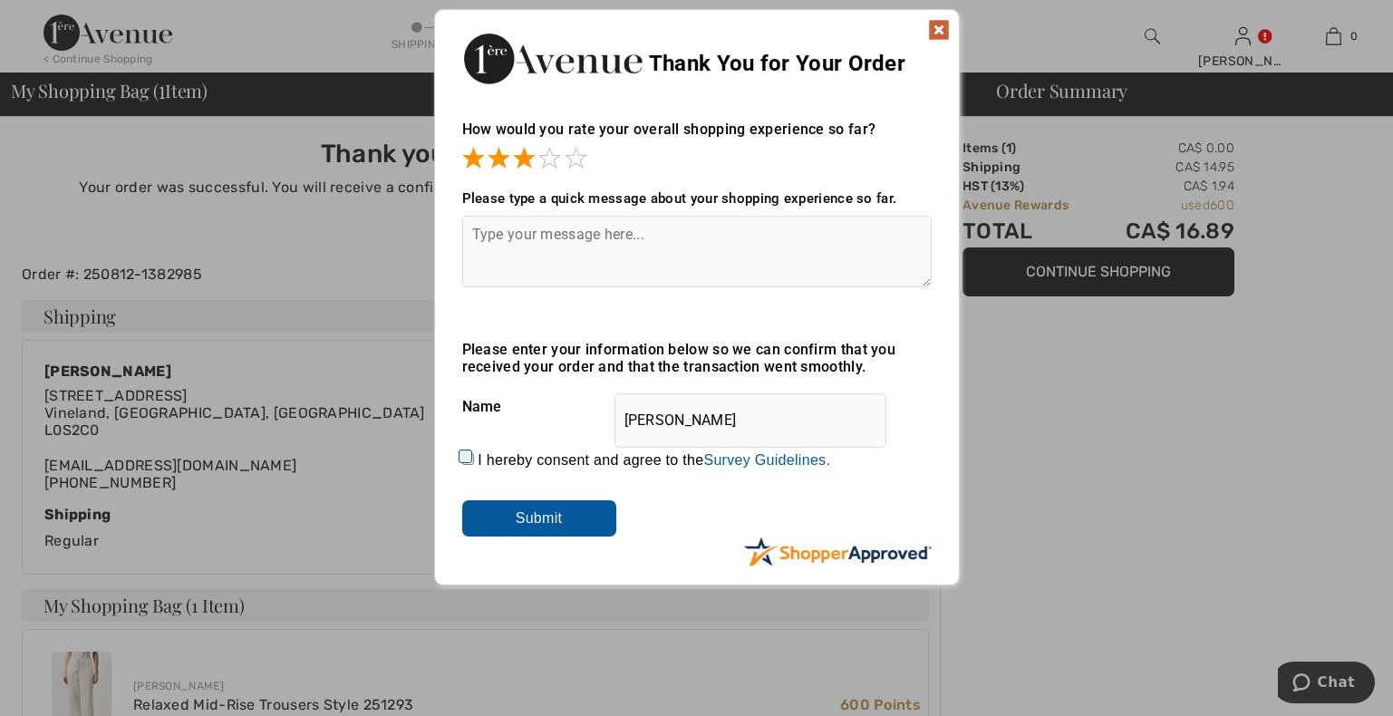
click at [936, 27] on img at bounding box center [939, 30] width 22 height 22
